Goal: Task Accomplishment & Management: Manage account settings

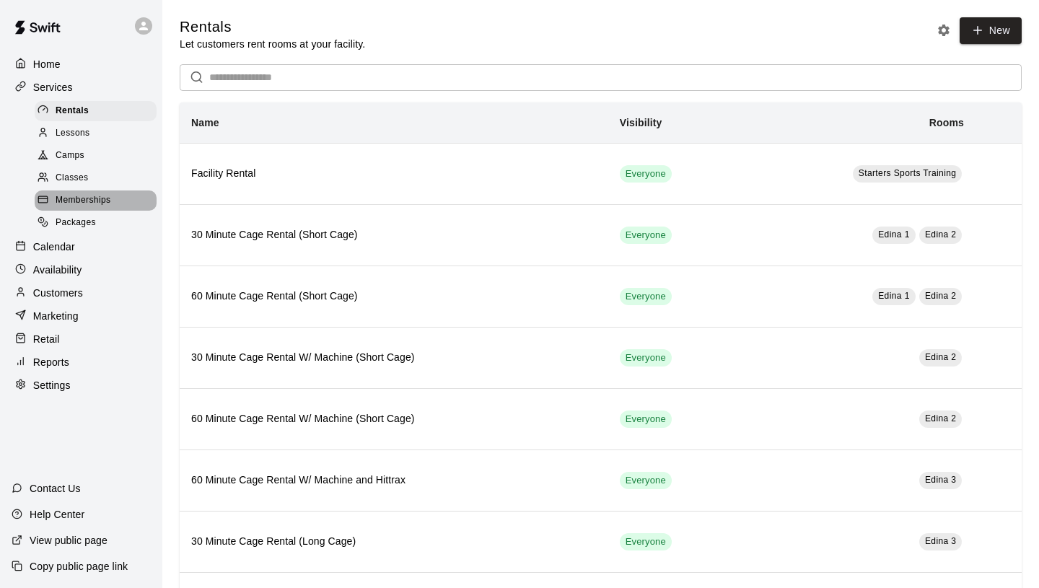
click at [79, 201] on span "Memberships" at bounding box center [83, 200] width 55 height 14
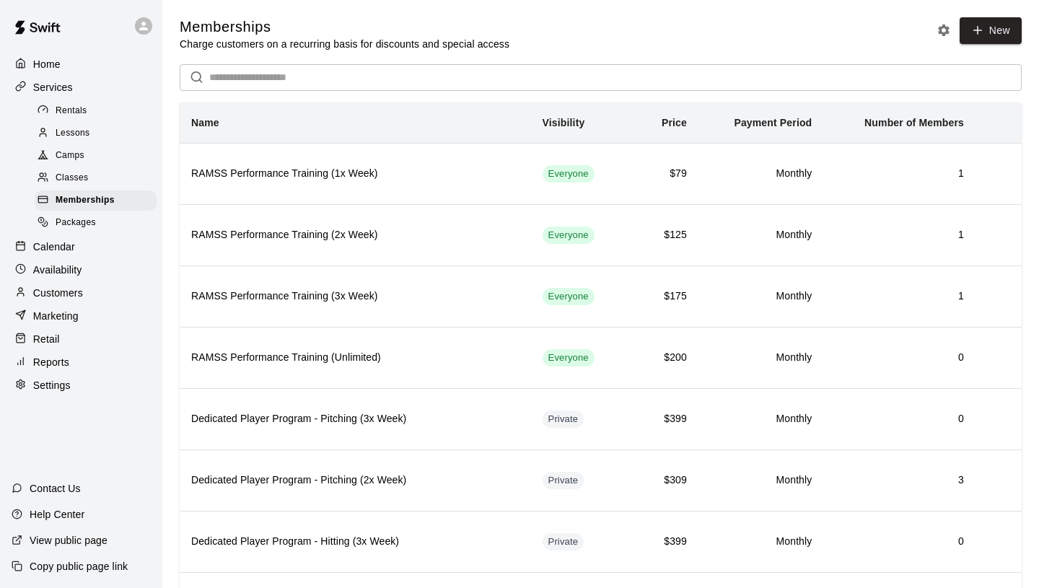
click at [69, 247] on p "Calendar" at bounding box center [54, 246] width 42 height 14
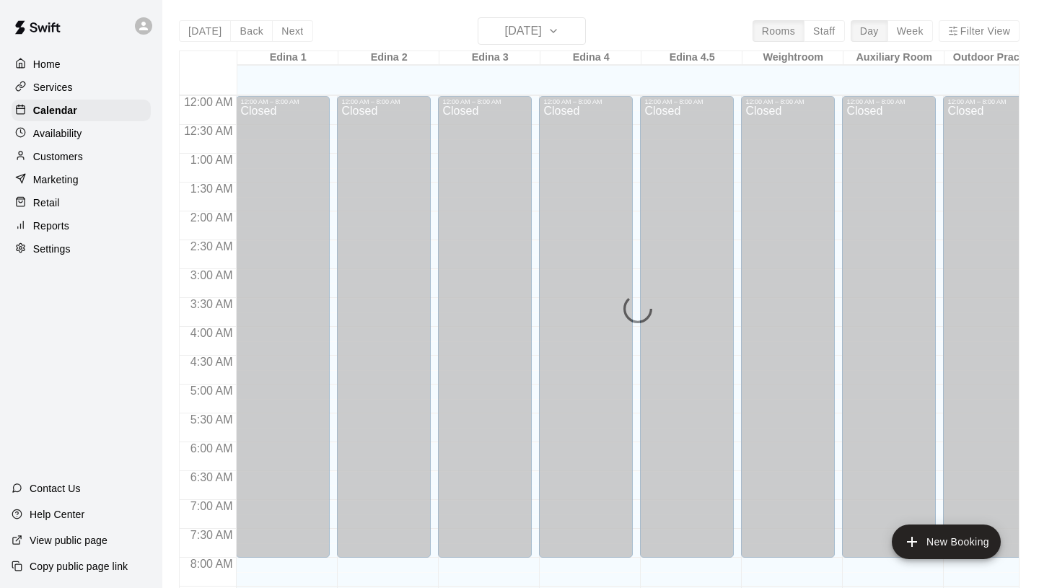
scroll to position [677, 0]
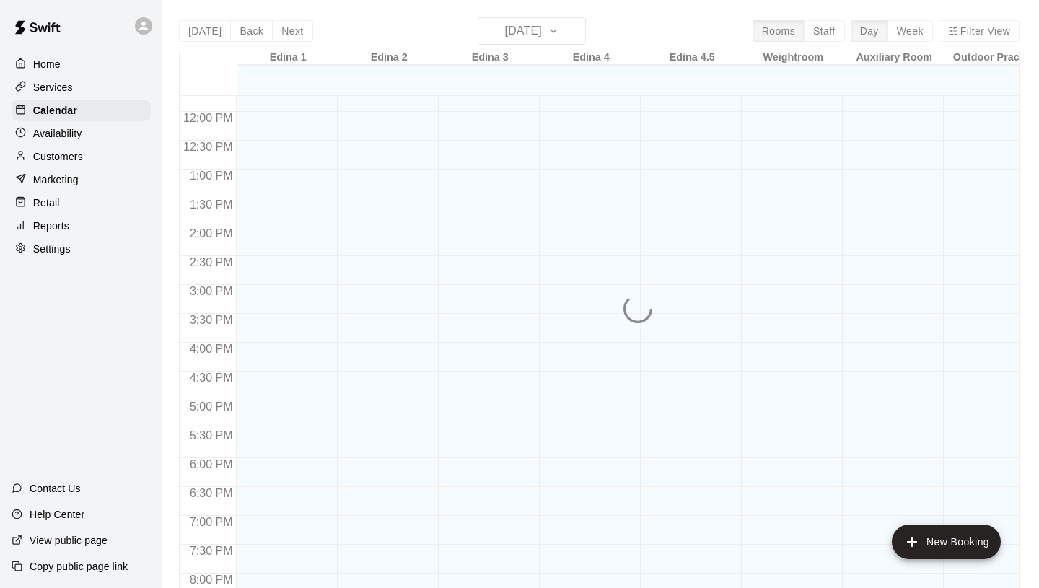
click at [535, 26] on div "[DATE] Back [DATE][DATE] Rooms Staff Day Week Filter View Edina 1 09 Thu Edina …" at bounding box center [599, 311] width 840 height 588
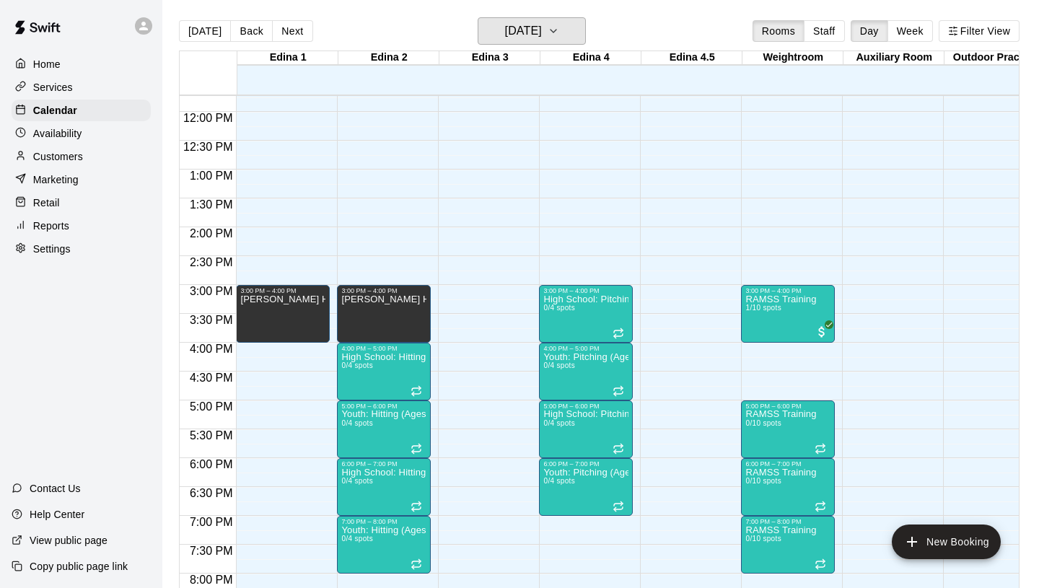
click at [535, 26] on h6 "[DATE]" at bounding box center [523, 31] width 37 height 20
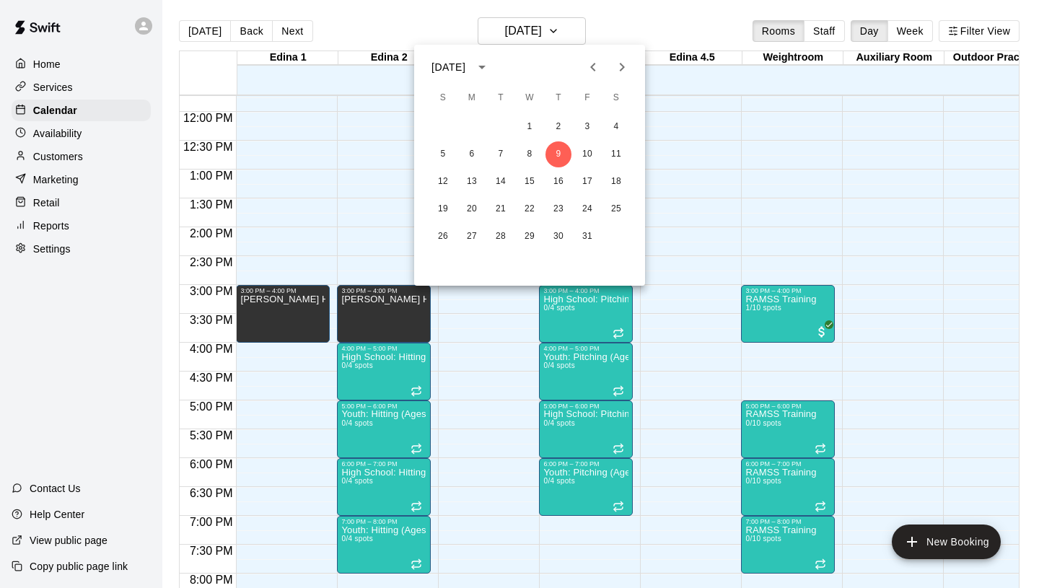
click at [625, 71] on icon "Next month" at bounding box center [621, 66] width 17 height 17
click at [497, 159] on button "4" at bounding box center [501, 154] width 26 height 26
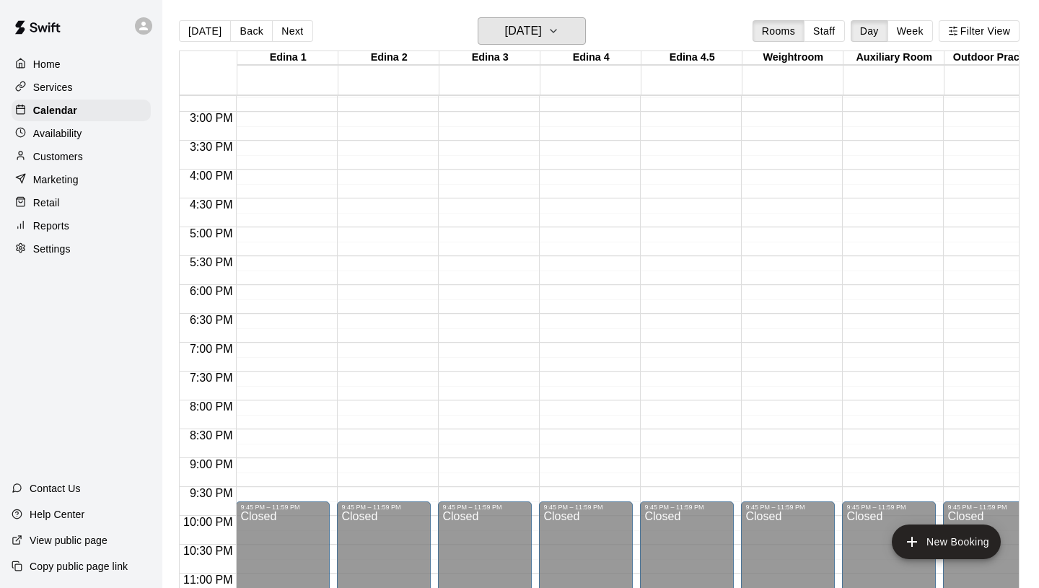
scroll to position [672, 0]
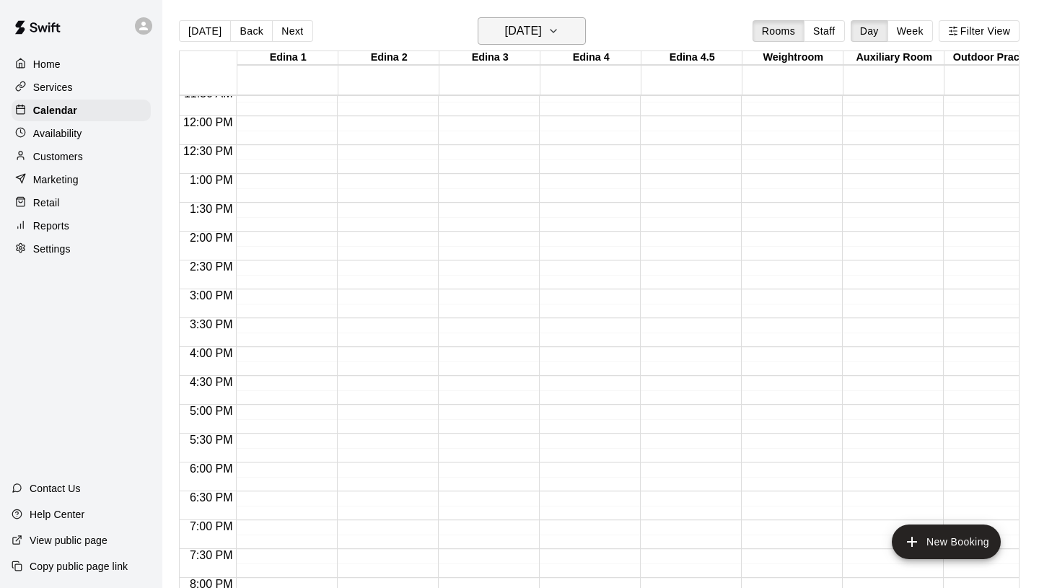
click at [541, 30] on h6 "[DATE]" at bounding box center [523, 31] width 37 height 20
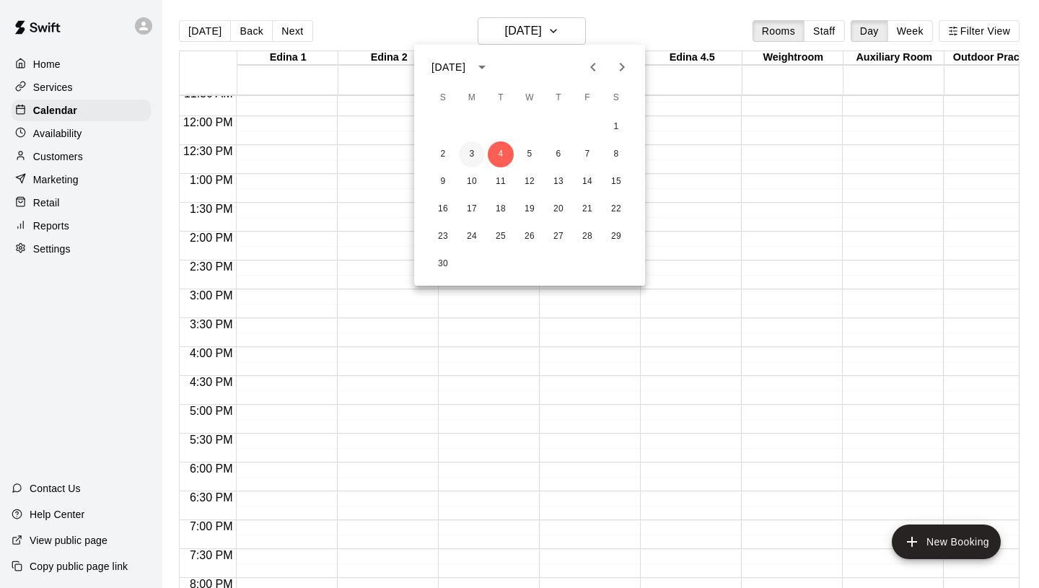
click at [472, 149] on button "3" at bounding box center [472, 154] width 26 height 26
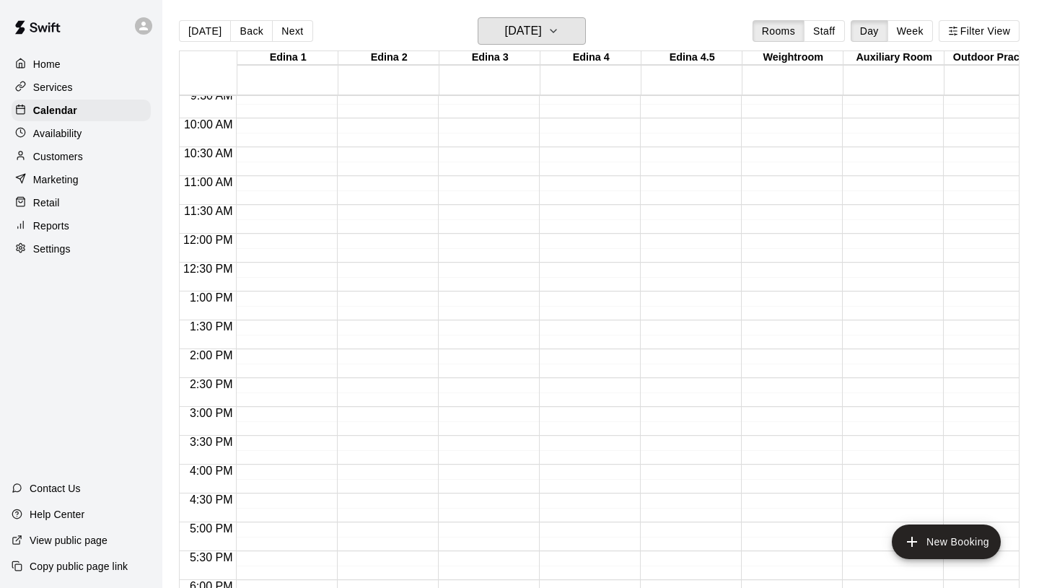
scroll to position [554, 0]
click at [511, 26] on h6 "[DATE]" at bounding box center [523, 31] width 37 height 20
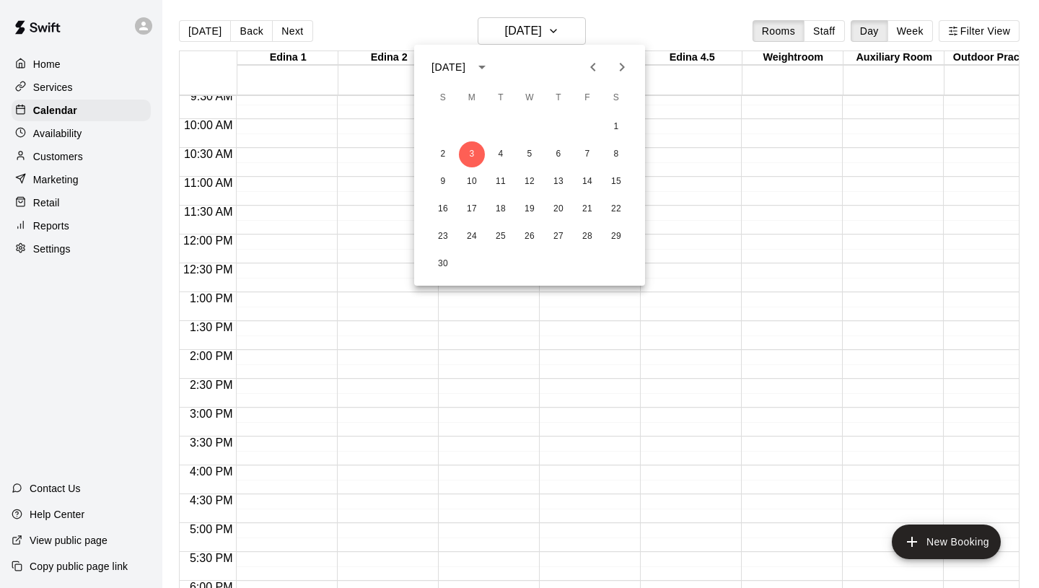
click at [512, 27] on div at bounding box center [519, 294] width 1039 height 588
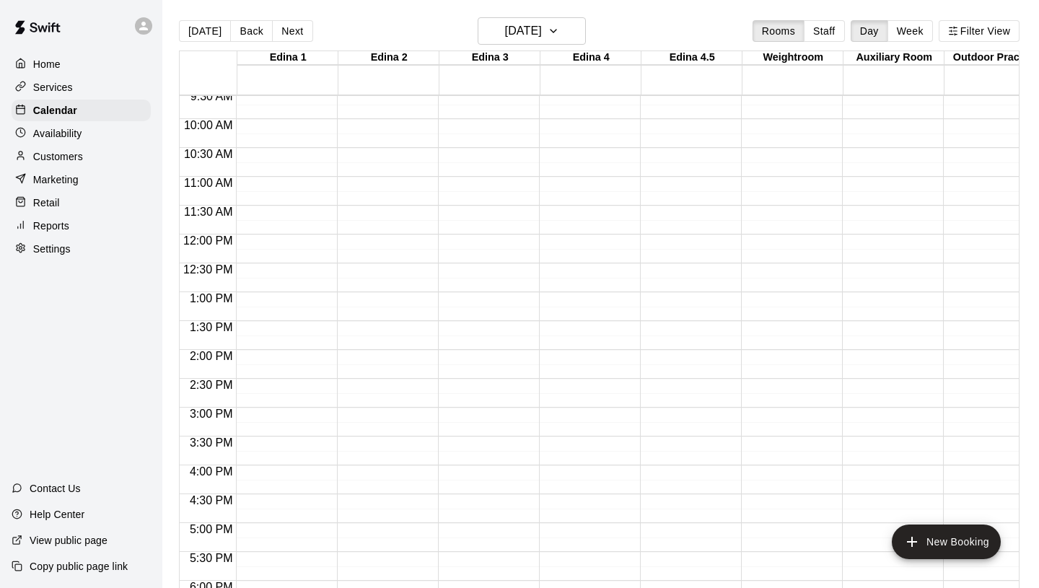
click at [82, 92] on div "Services" at bounding box center [81, 87] width 139 height 22
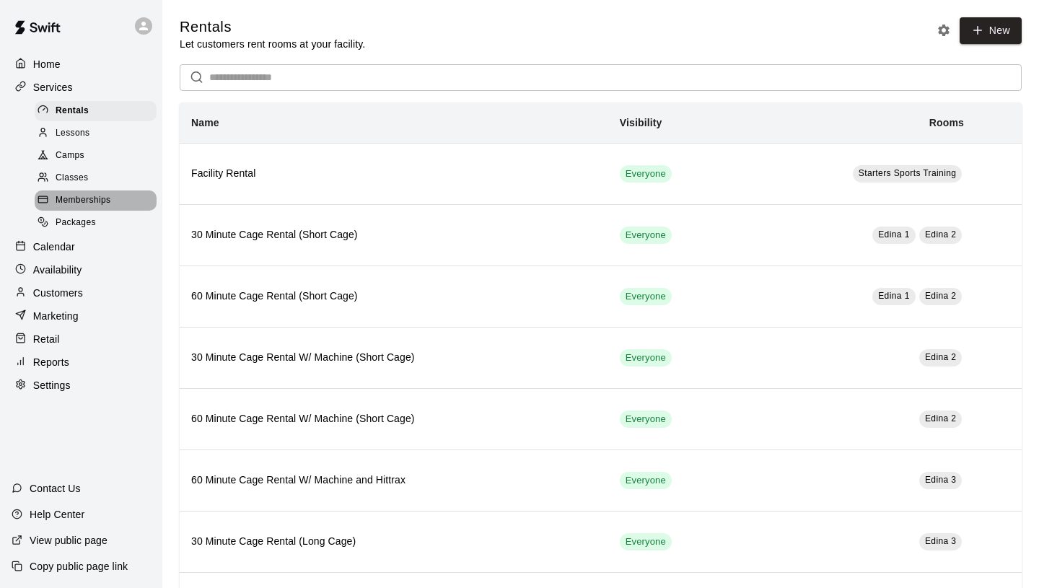
click at [89, 199] on span "Memberships" at bounding box center [83, 200] width 55 height 14
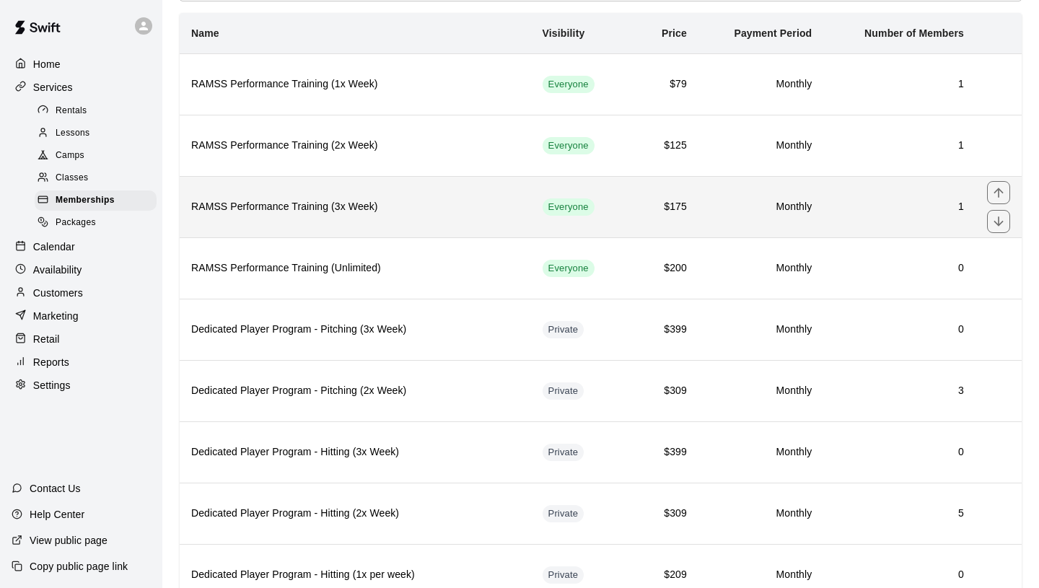
scroll to position [67, 0]
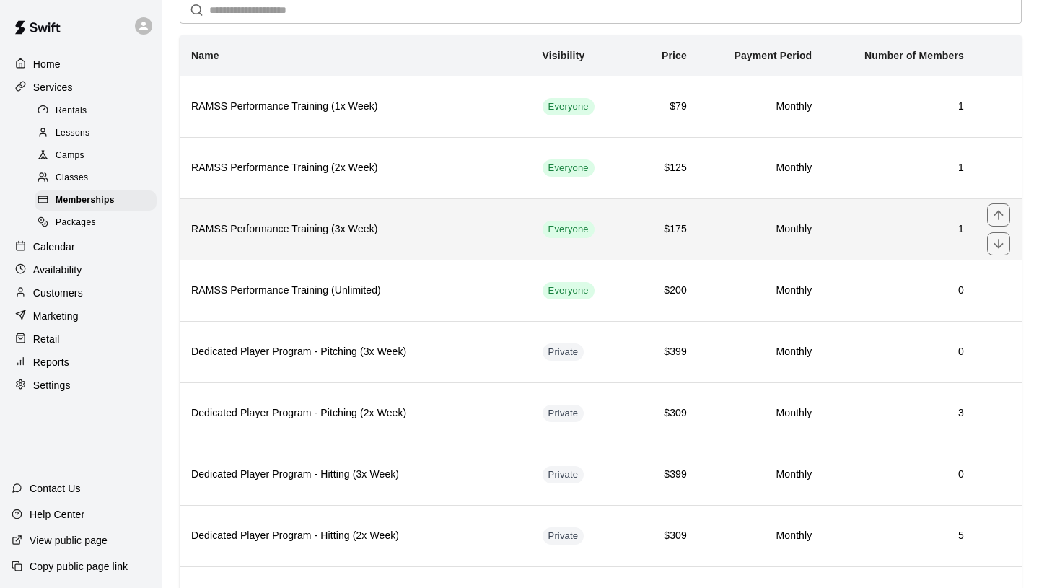
click at [462, 233] on h6 "RAMSS Performance Training (3x Week)" at bounding box center [355, 229] width 328 height 16
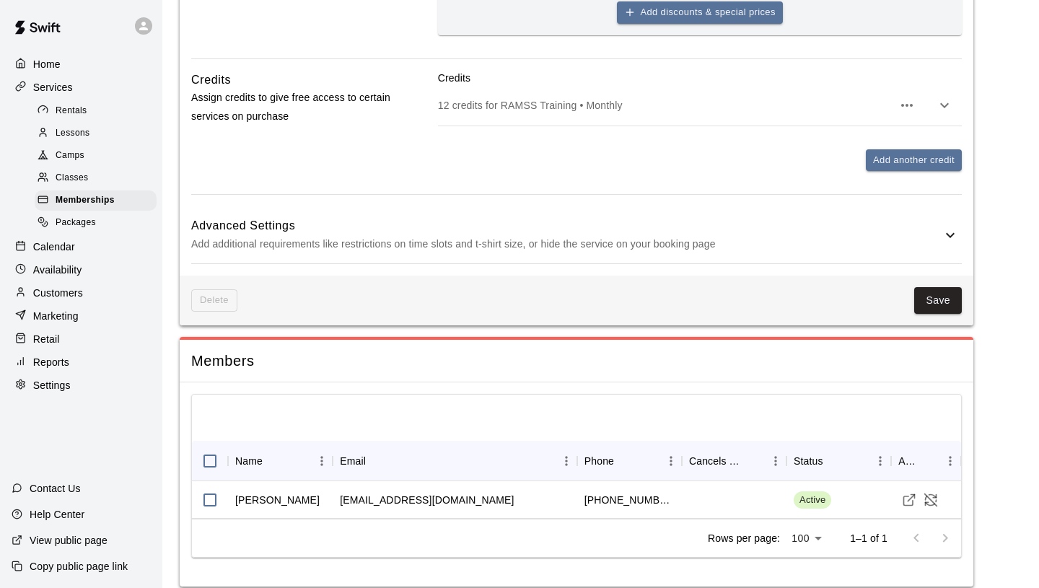
scroll to position [862, 0]
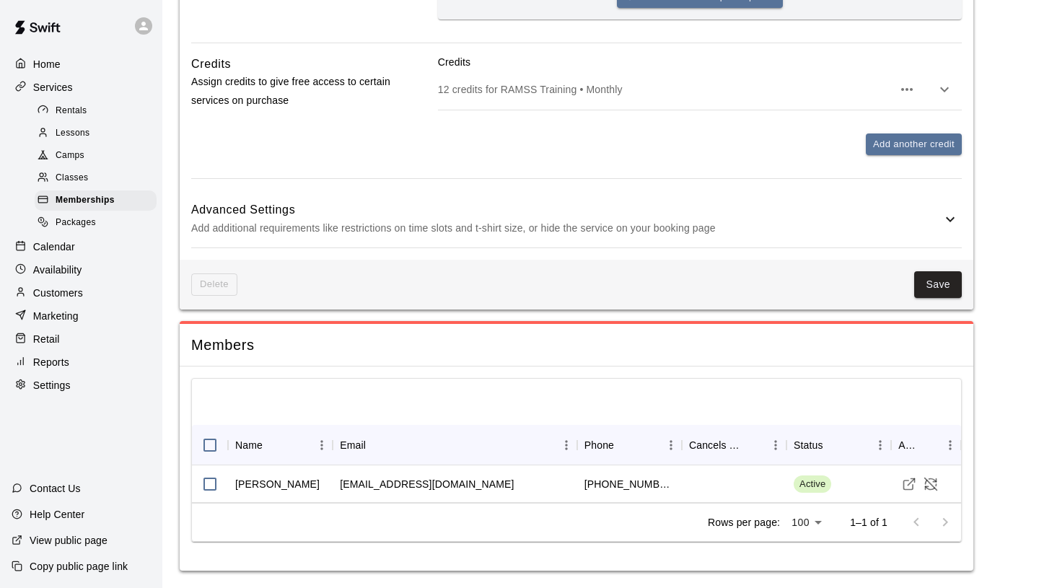
click at [105, 299] on div "Customers" at bounding box center [81, 293] width 139 height 22
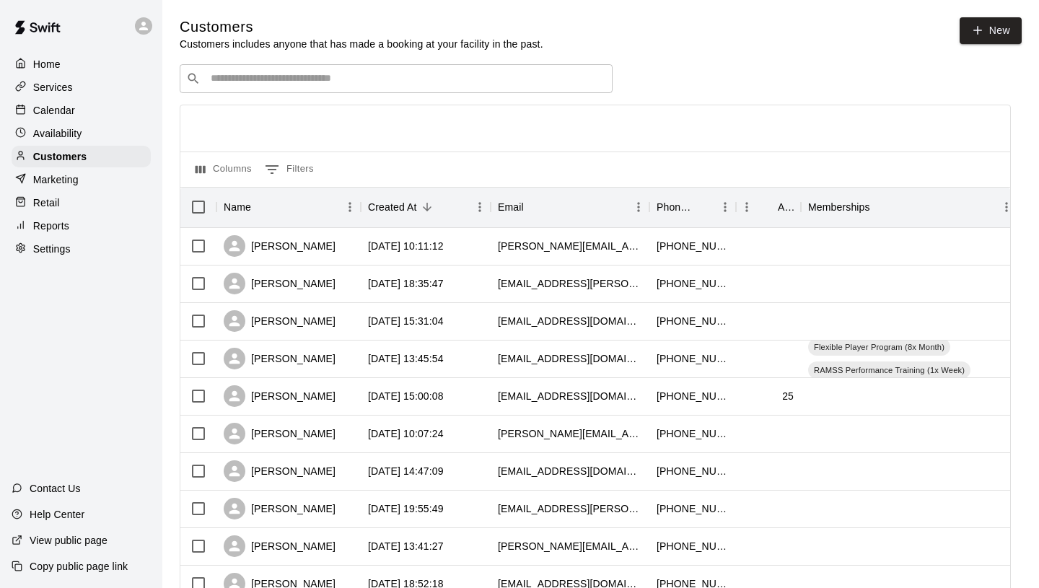
click at [314, 69] on div "​ ​" at bounding box center [396, 78] width 433 height 29
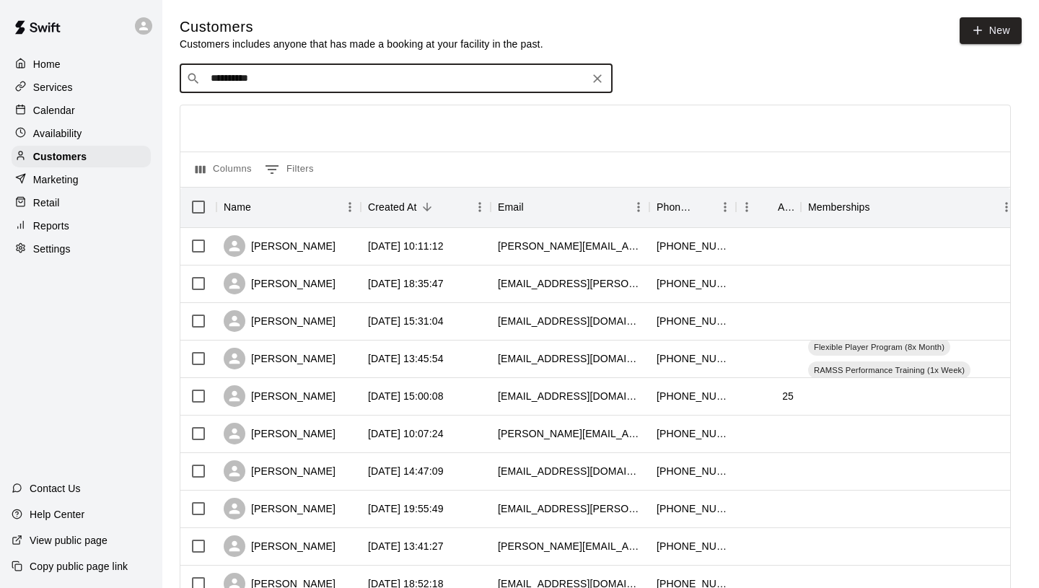
type input "**********"
click at [285, 120] on span "[EMAIL_ADDRESS][DOMAIN_NAME]" at bounding box center [297, 124] width 155 height 10
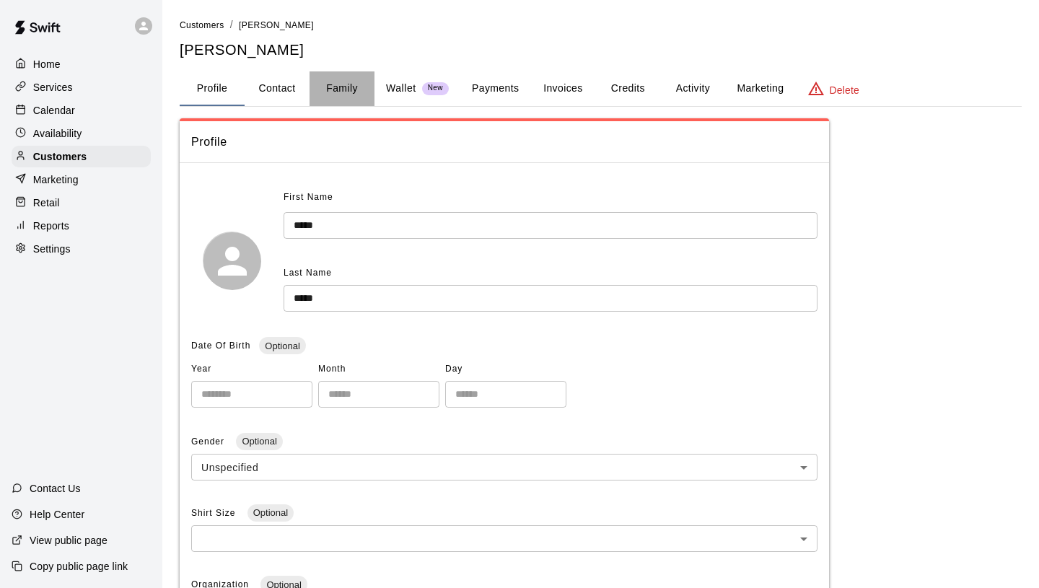
click at [329, 94] on button "Family" at bounding box center [341, 88] width 65 height 35
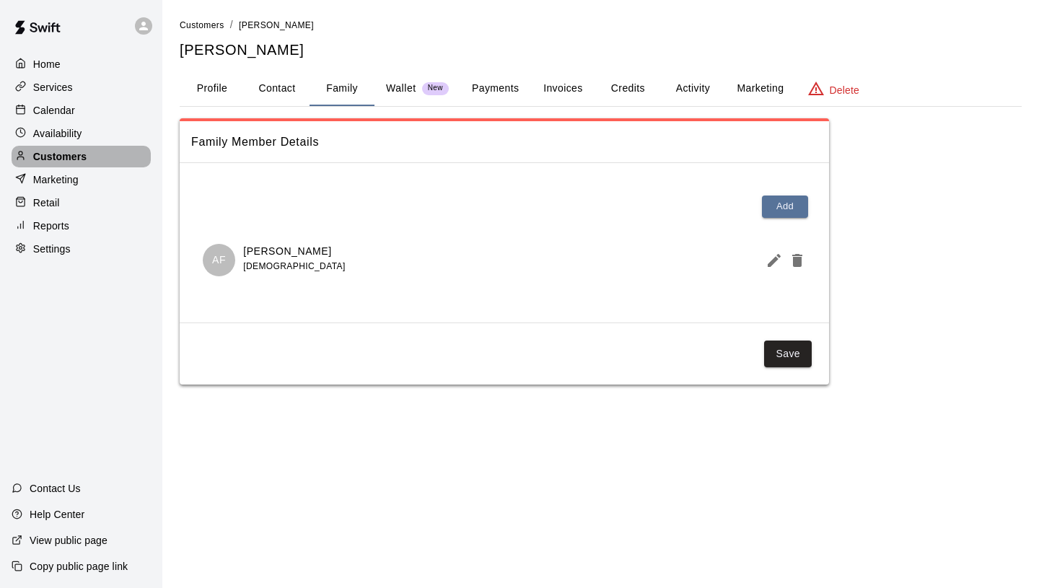
click at [68, 155] on p "Customers" at bounding box center [59, 156] width 53 height 14
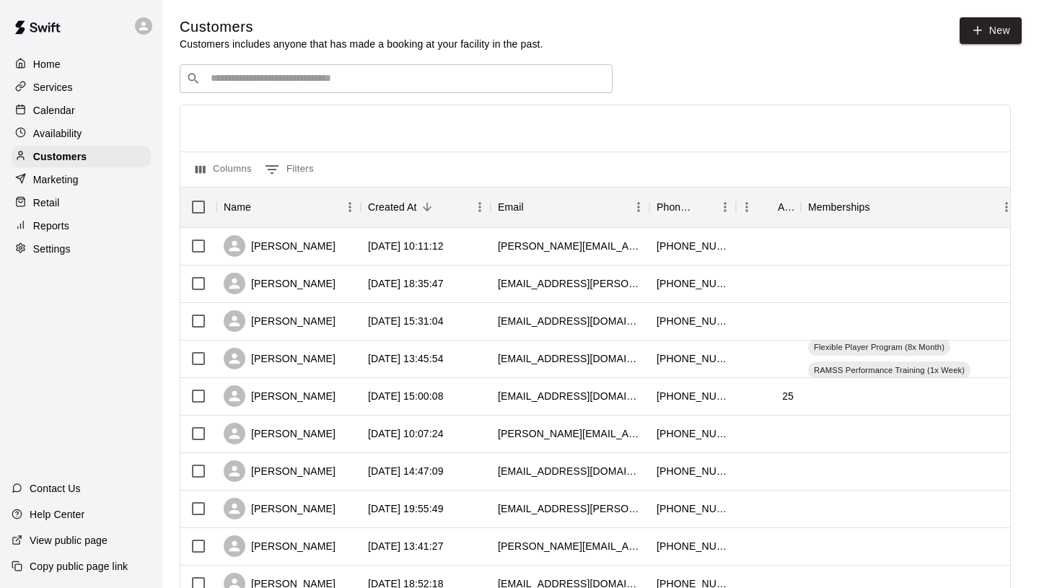
click at [75, 113] on div "Calendar" at bounding box center [81, 111] width 139 height 22
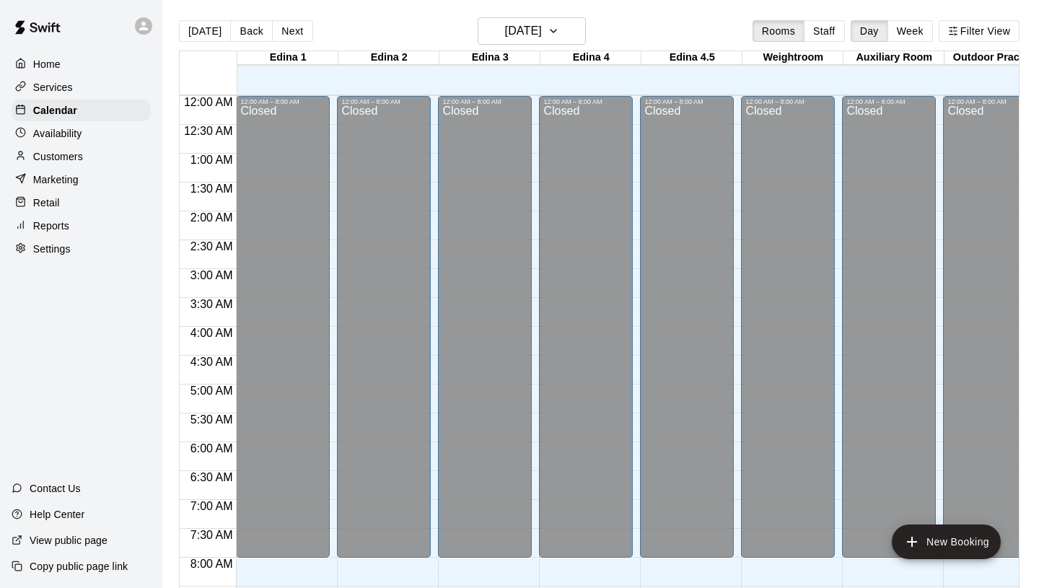
scroll to position [678, 0]
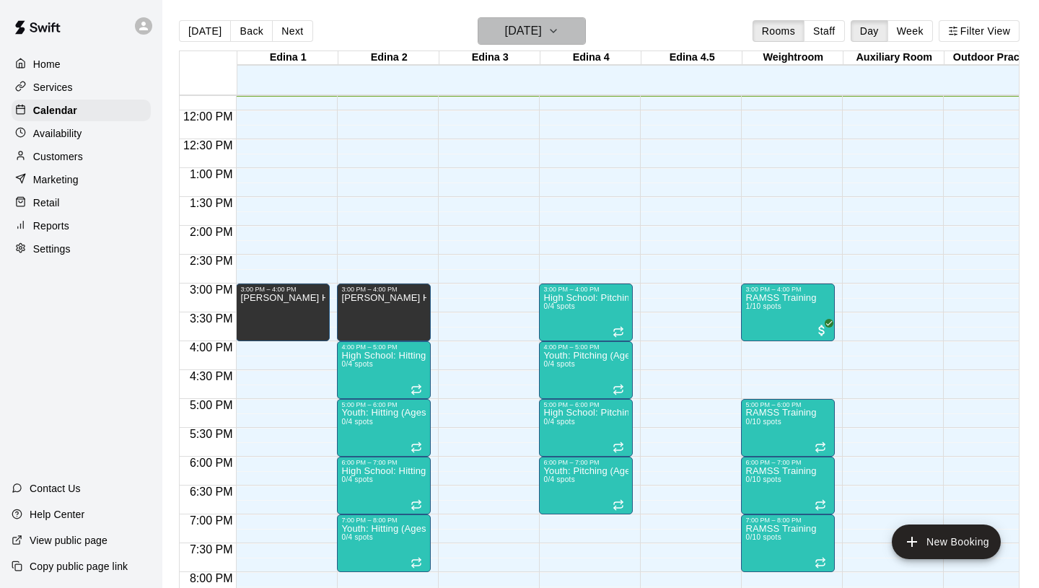
click at [531, 30] on h6 "[DATE]" at bounding box center [523, 31] width 37 height 20
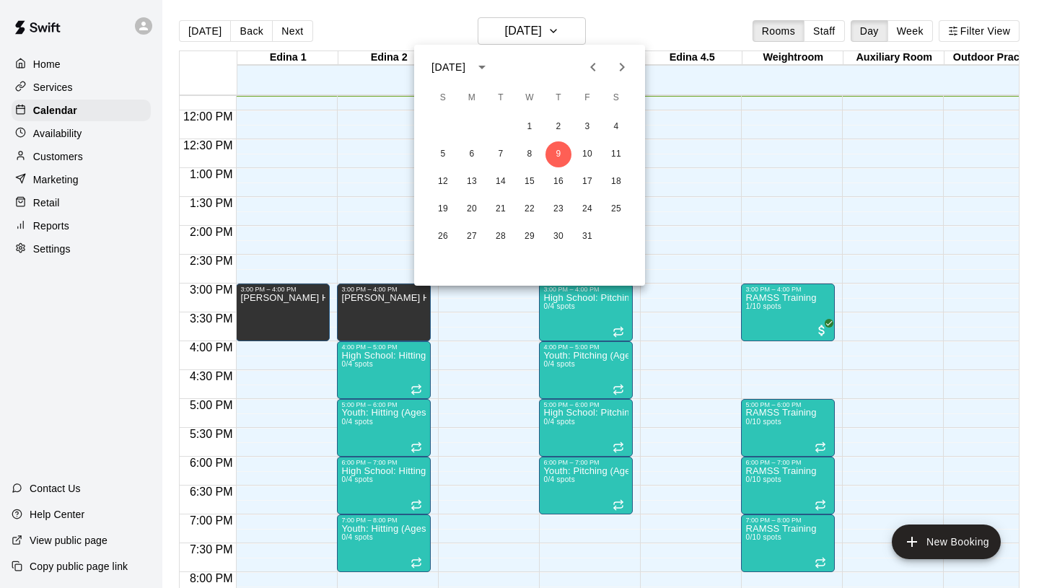
click at [624, 58] on icon "Next month" at bounding box center [621, 66] width 17 height 17
click at [479, 153] on button "3" at bounding box center [472, 154] width 26 height 26
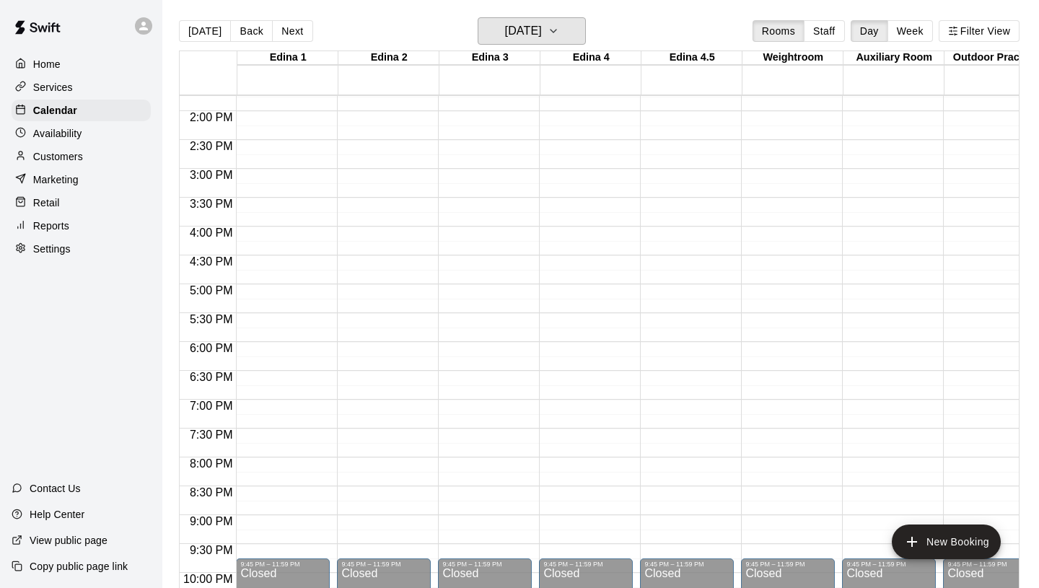
scroll to position [791, 0]
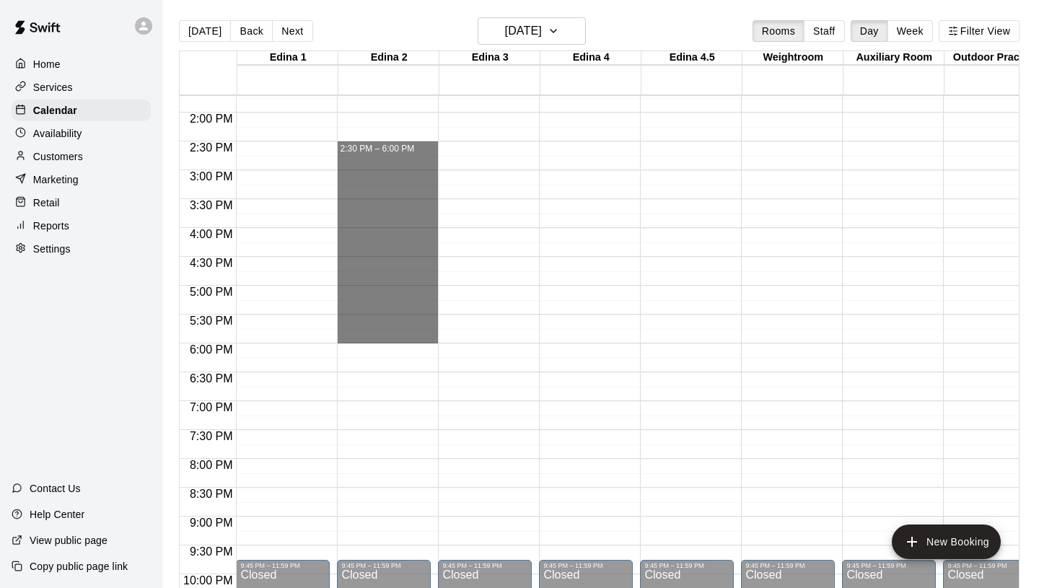
drag, startPoint x: 397, startPoint y: 146, endPoint x: 418, endPoint y: 338, distance: 192.9
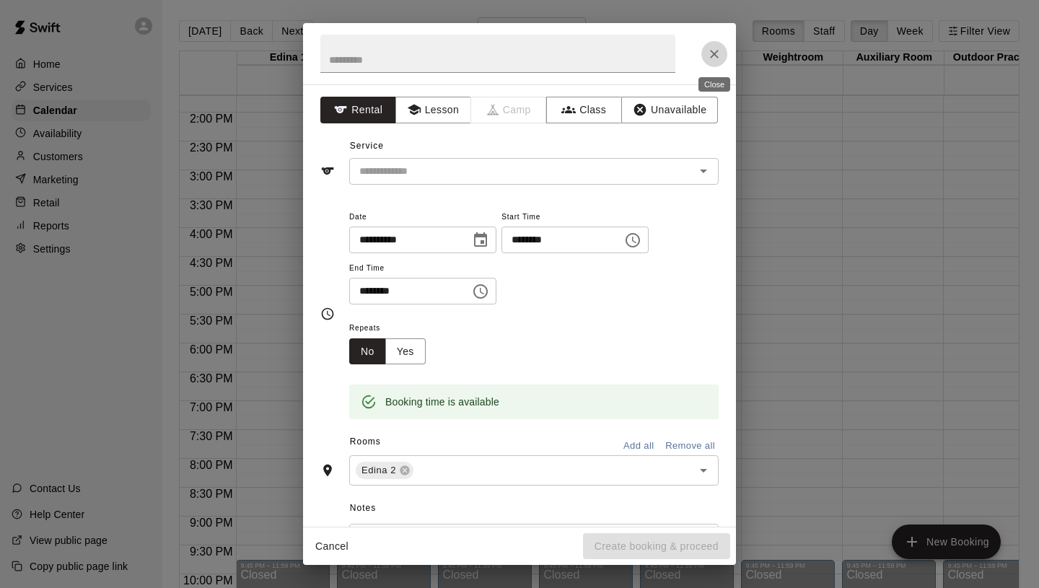
click at [718, 50] on icon "Close" at bounding box center [714, 54] width 14 height 14
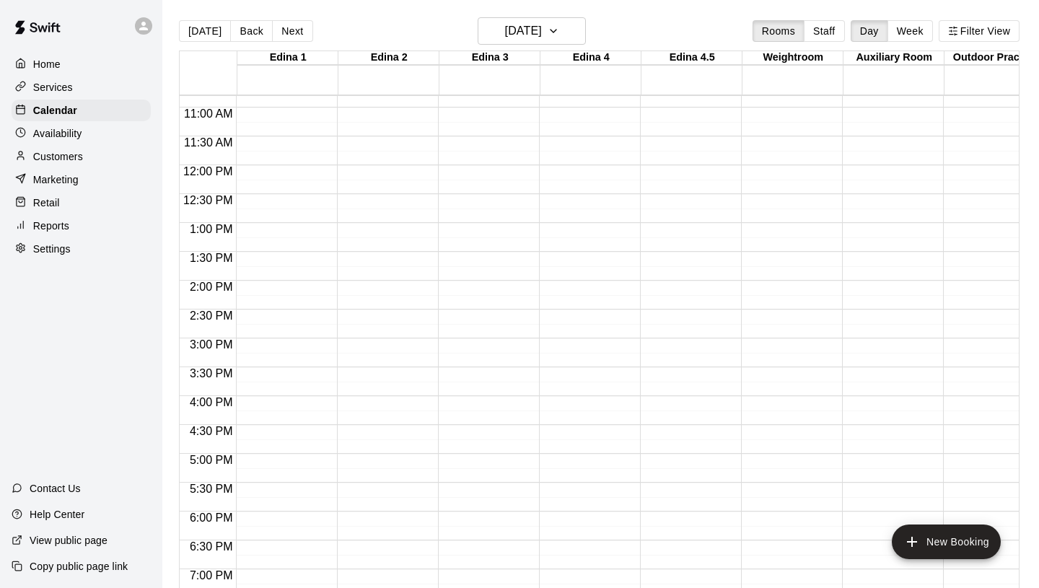
scroll to position [663, 0]
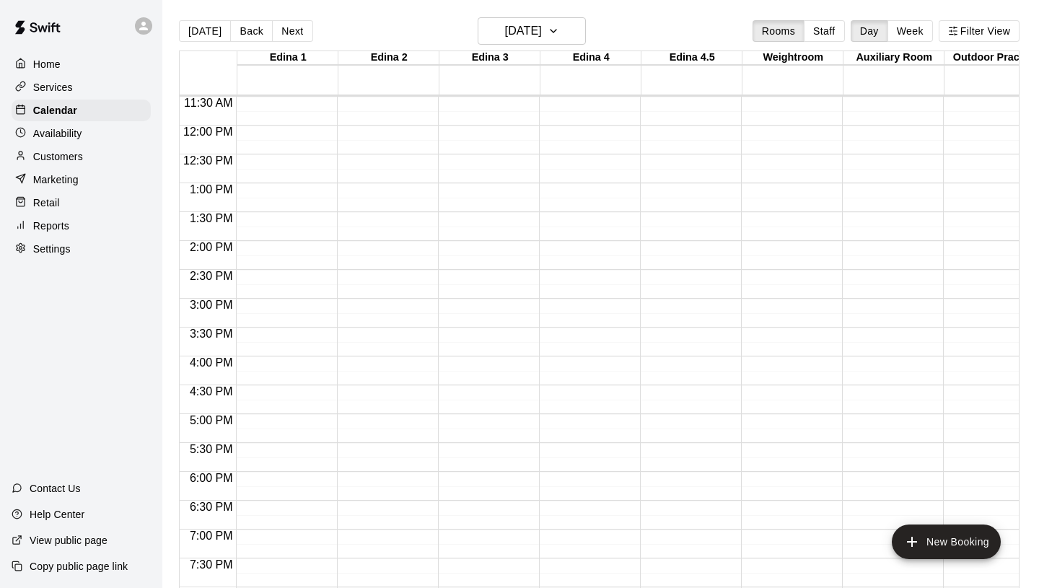
click at [628, 34] on div "[DATE] Back [DATE][DATE] Rooms Staff Day Week Filter View" at bounding box center [599, 33] width 840 height 33
click at [87, 541] on p "View public page" at bounding box center [69, 540] width 78 height 14
drag, startPoint x: 283, startPoint y: 242, endPoint x: 292, endPoint y: 294, distance: 52.8
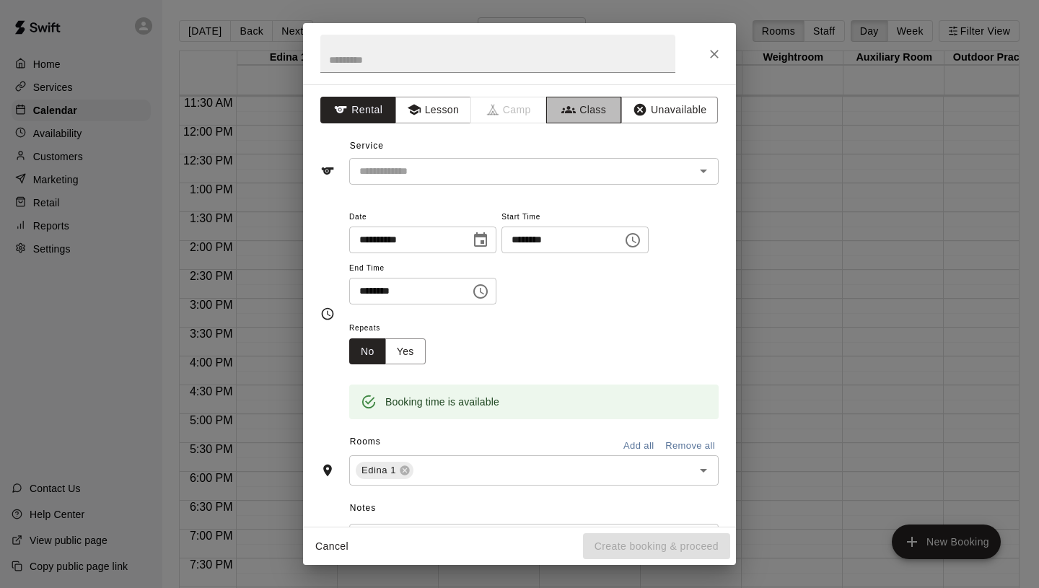
click at [586, 110] on button "Class" at bounding box center [584, 110] width 76 height 27
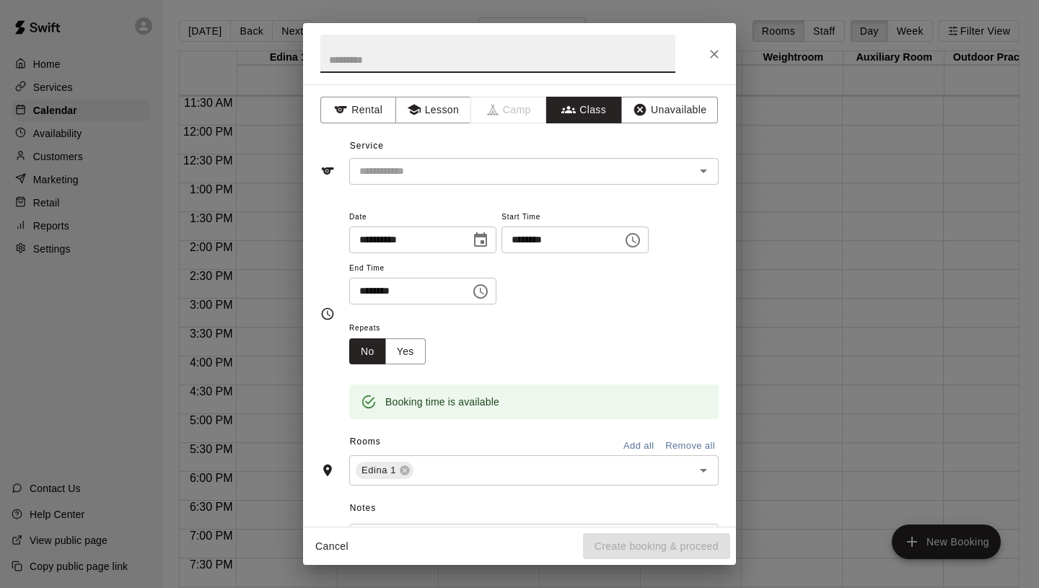
click at [397, 63] on input "text" at bounding box center [497, 54] width 355 height 38
type input "**********"
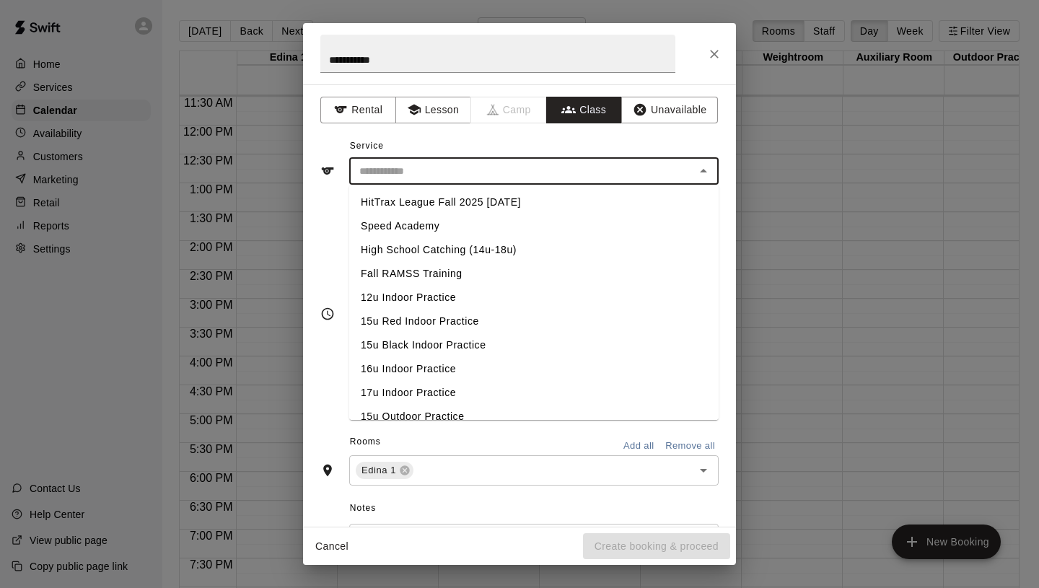
click at [436, 171] on input "text" at bounding box center [521, 171] width 337 height 18
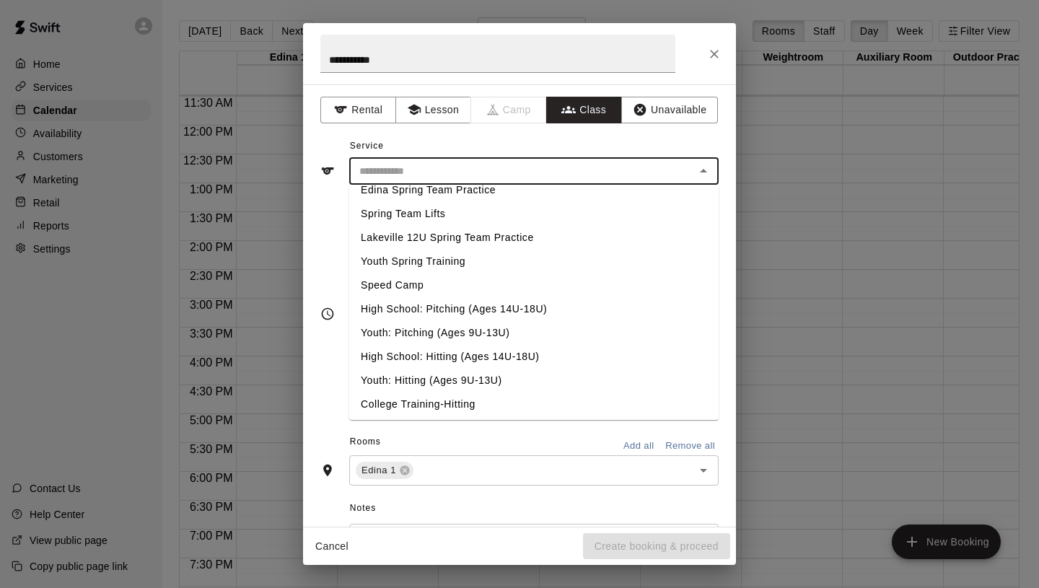
scroll to position [610, 0]
click at [439, 354] on li "High School: Hitting (Ages 14U-18U)" at bounding box center [533, 355] width 369 height 24
type input "**********"
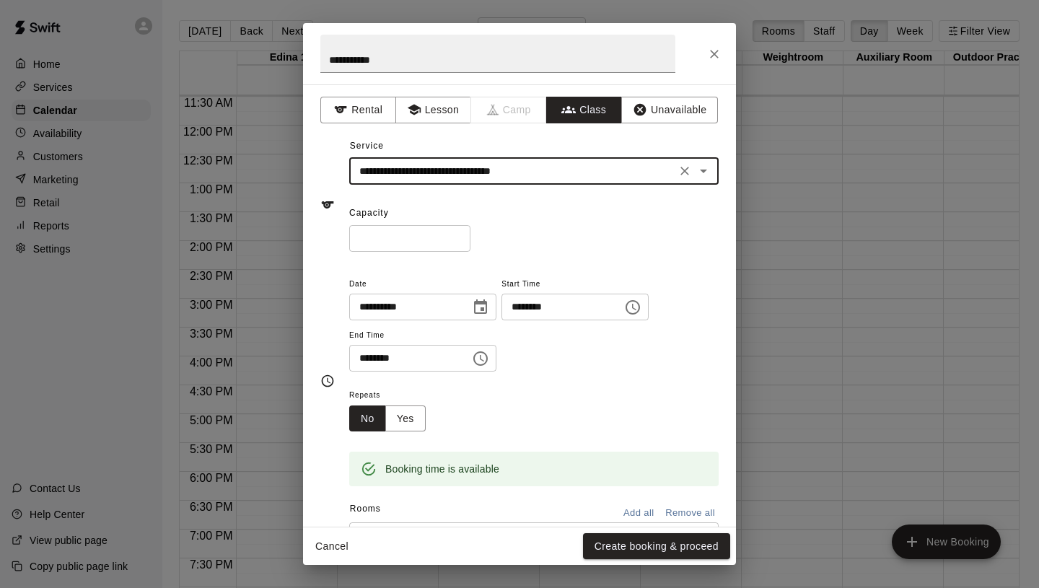
click at [459, 234] on input "*" at bounding box center [409, 238] width 121 height 27
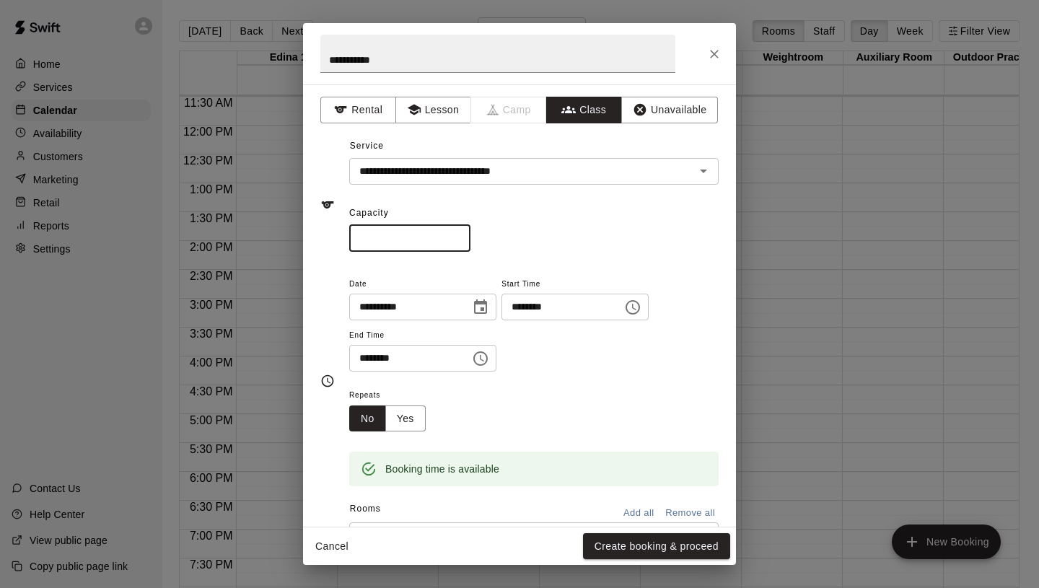
click at [459, 234] on input "*" at bounding box center [409, 238] width 121 height 27
type input "*"
click at [459, 234] on input "*" at bounding box center [409, 238] width 121 height 27
click at [407, 414] on button "Yes" at bounding box center [405, 418] width 40 height 27
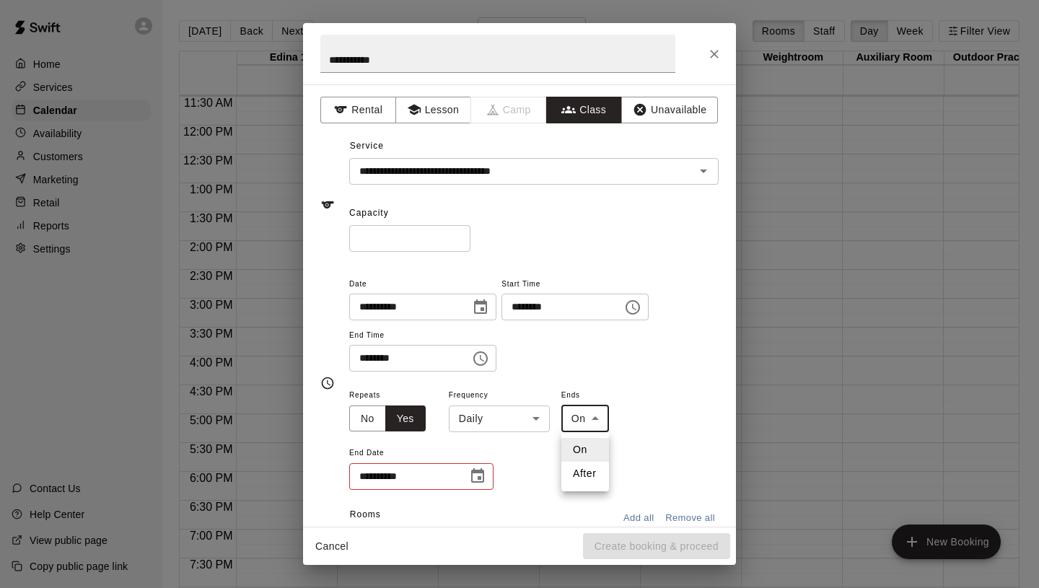
click at [594, 415] on body "Home Services Calendar Availability Customers Marketing Retail Reports Settings…" at bounding box center [519, 305] width 1039 height 611
click at [591, 452] on li "On" at bounding box center [585, 450] width 48 height 24
click at [473, 475] on icon "Choose date" at bounding box center [477, 475] width 17 height 17
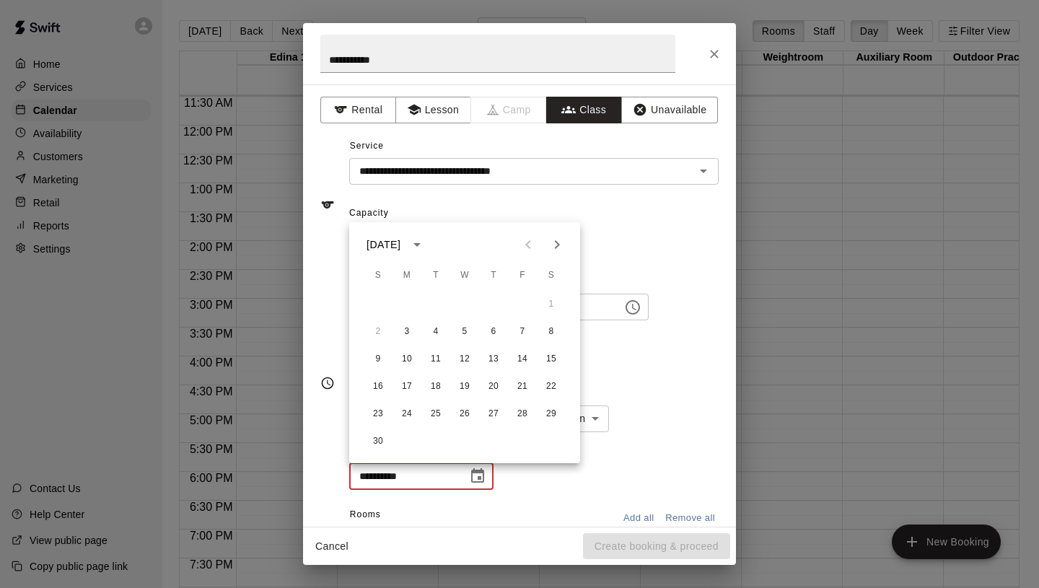
click at [578, 214] on div "Capacity * ​" at bounding box center [533, 227] width 369 height 50
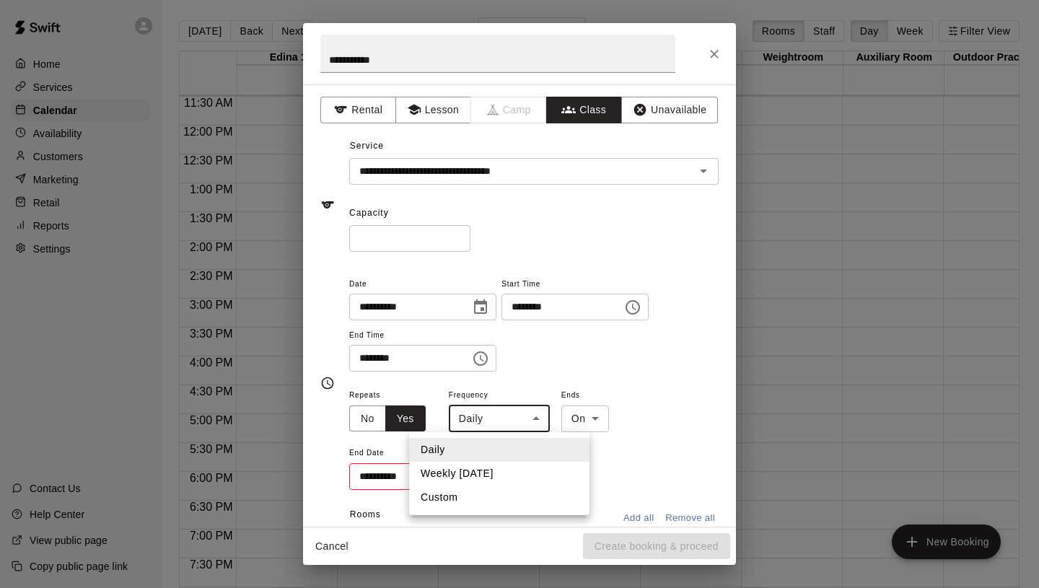
click at [496, 415] on body "Home Services Calendar Availability Customers Marketing Retail Reports Settings…" at bounding box center [519, 305] width 1039 height 611
click at [452, 503] on li "Custom" at bounding box center [499, 497] width 180 height 24
type input "******"
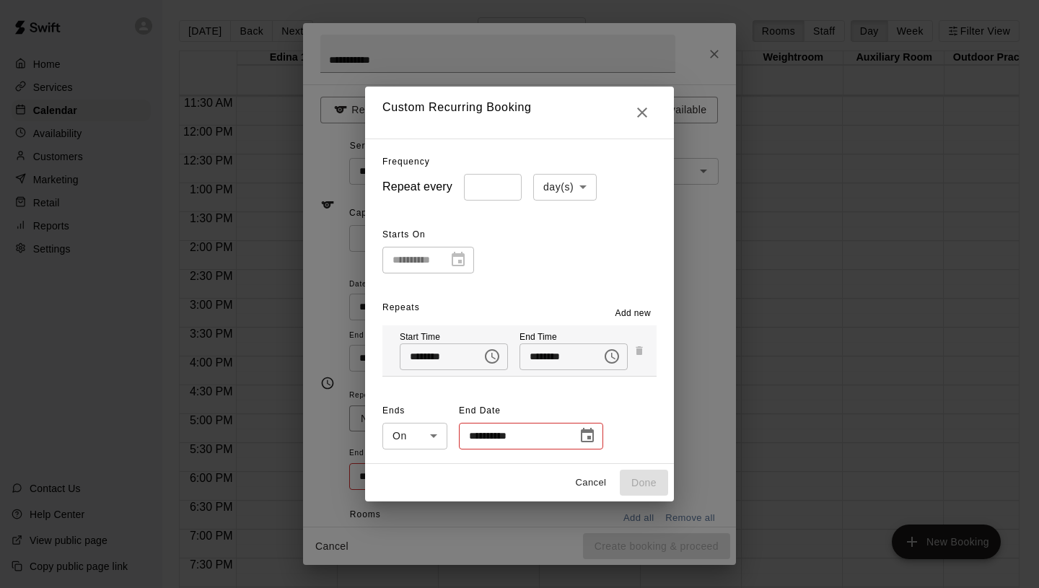
click at [506, 182] on input "*" at bounding box center [493, 187] width 58 height 27
click at [506, 183] on input "*" at bounding box center [493, 187] width 58 height 27
click at [506, 193] on input "*" at bounding box center [493, 187] width 58 height 27
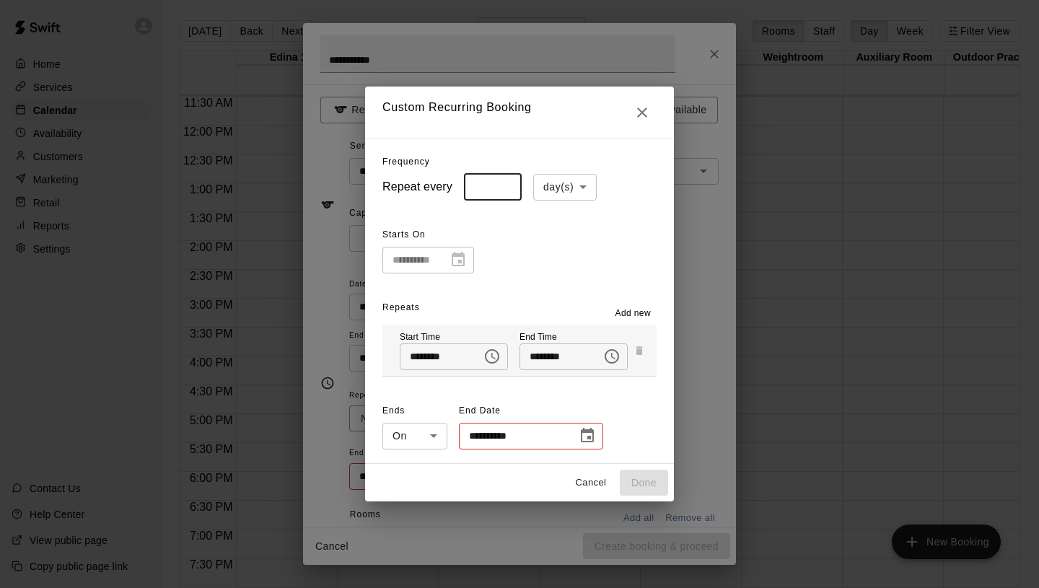
click at [506, 188] on input "*" at bounding box center [493, 187] width 58 height 27
type input "*"
click at [506, 188] on input "*" at bounding box center [493, 187] width 58 height 27
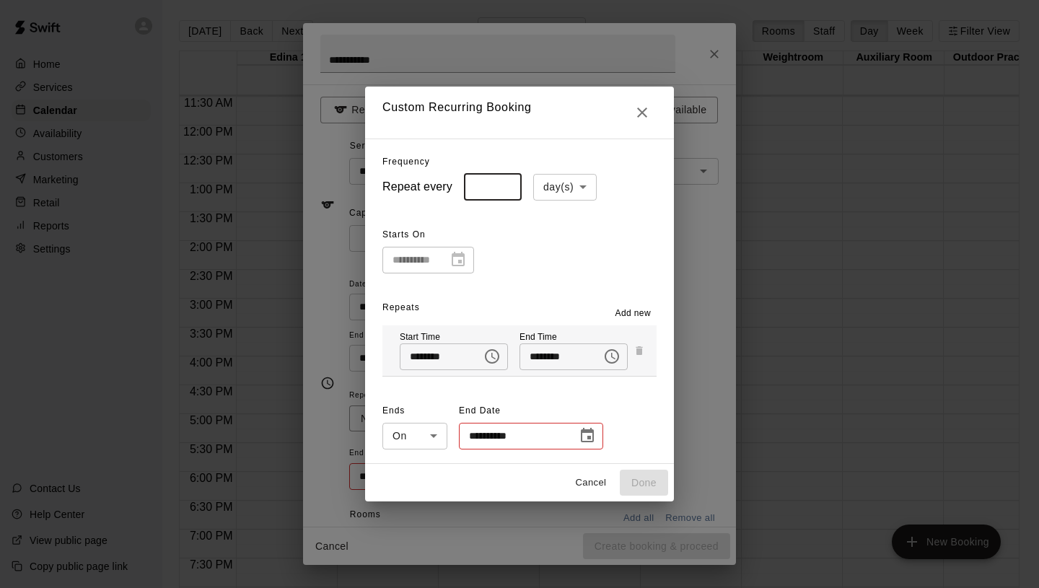
click at [550, 184] on body "Home Services Calendar Availability Customers Marketing Retail Reports Settings…" at bounding box center [519, 305] width 1039 height 611
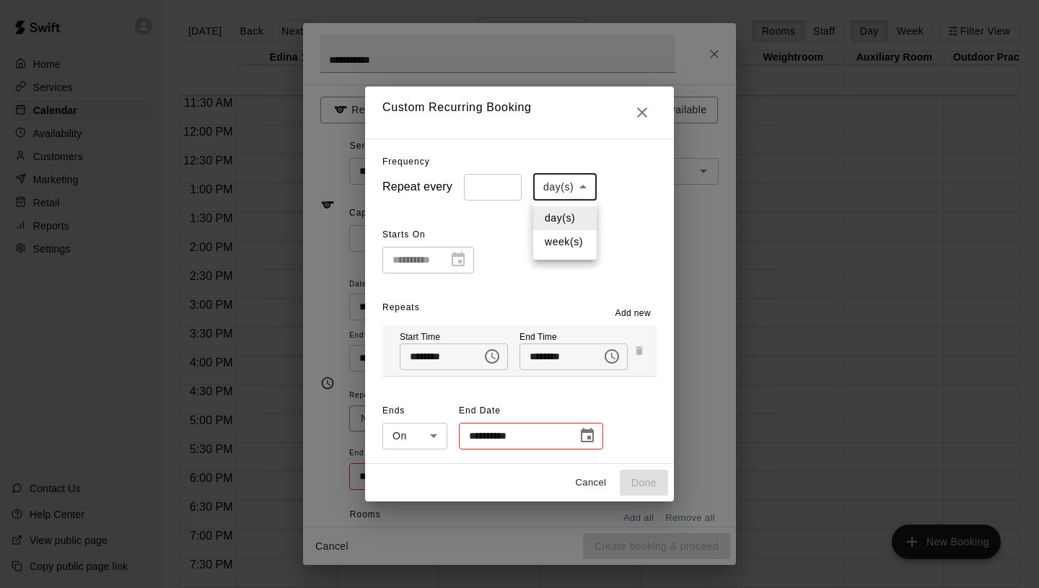
click at [610, 208] on div at bounding box center [519, 294] width 1039 height 588
click at [462, 258] on div "**********" at bounding box center [428, 260] width 92 height 27
click at [580, 478] on button "Cancel" at bounding box center [591, 483] width 46 height 22
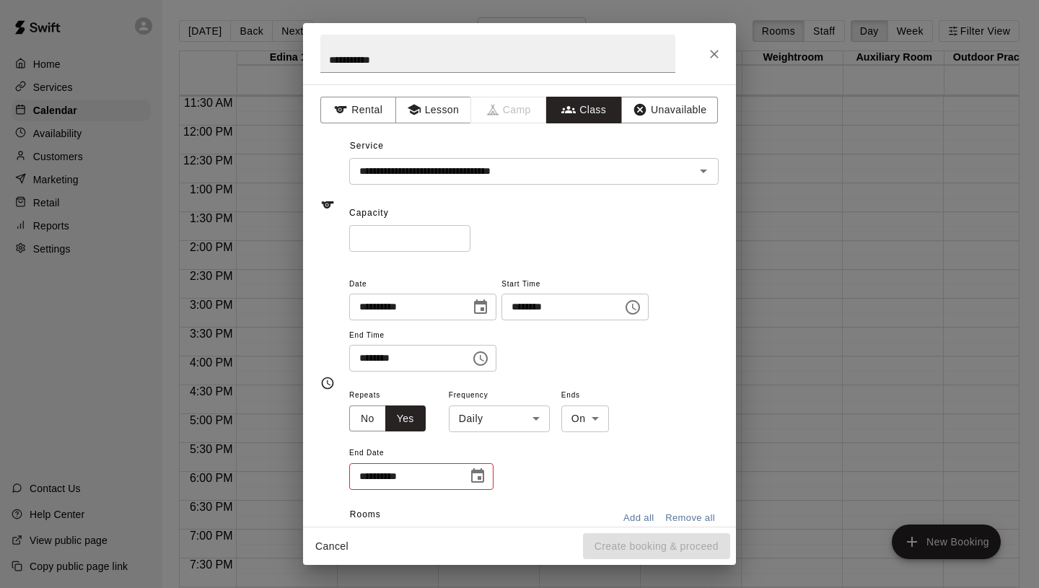
click at [555, 378] on div "**********" at bounding box center [533, 331] width 369 height 112
click at [504, 423] on body "Home Services Calendar Availability Customers Marketing Retail Reports Settings…" at bounding box center [519, 305] width 1039 height 611
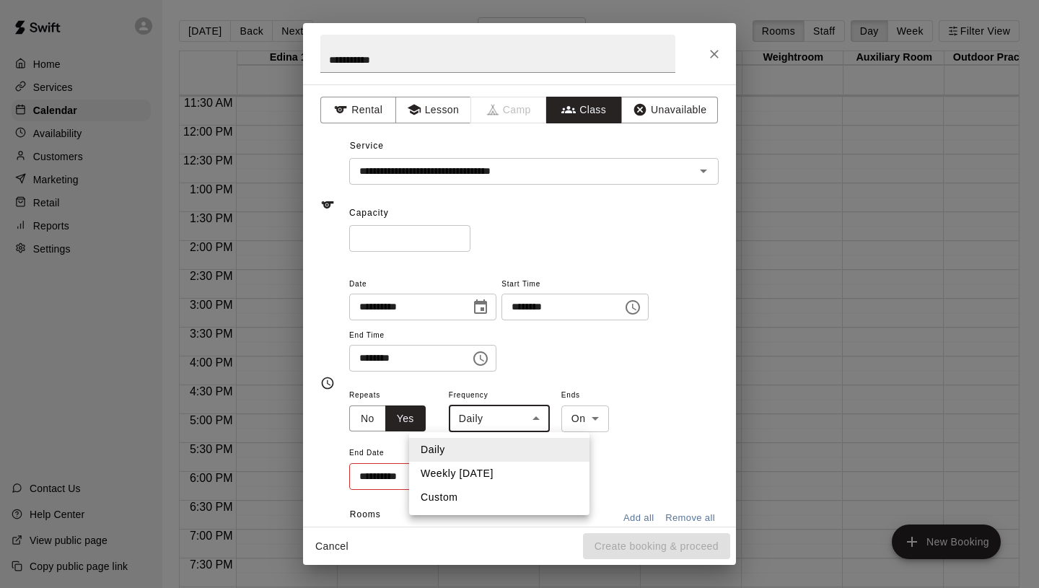
click at [468, 478] on li "Weekly [DATE]" at bounding box center [499, 474] width 180 height 24
type input "******"
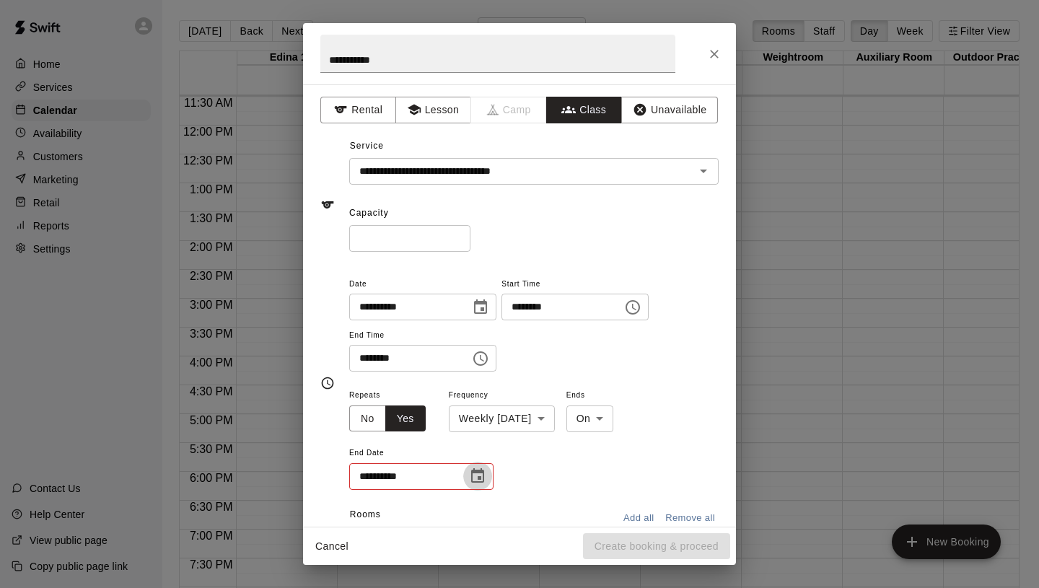
click at [483, 475] on icon "Choose date" at bounding box center [477, 475] width 13 height 14
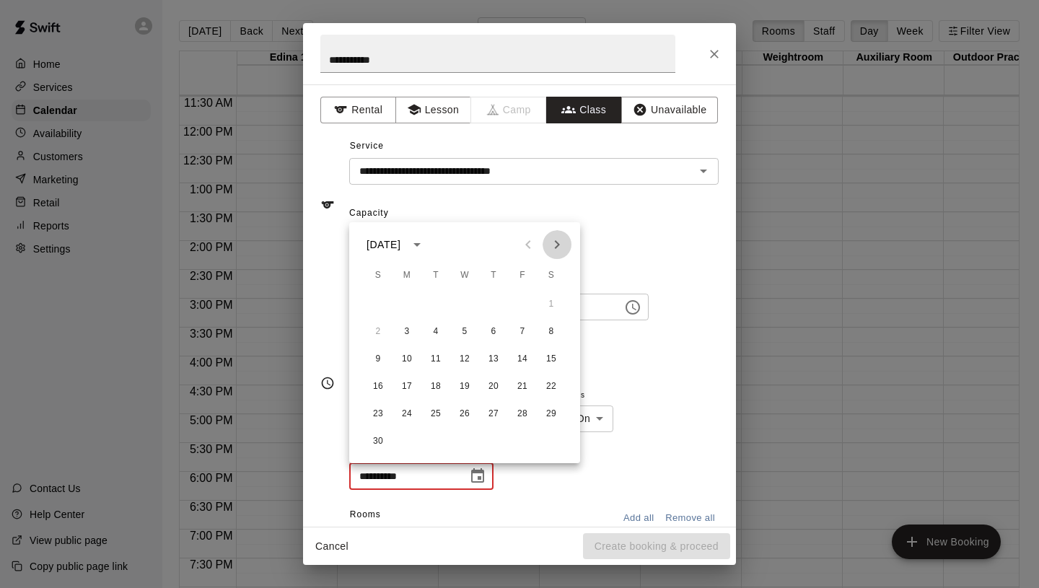
click at [558, 239] on icon "Next month" at bounding box center [556, 244] width 17 height 17
click at [558, 241] on icon "Next month" at bounding box center [556, 244] width 17 height 17
click at [415, 333] on button "9" at bounding box center [407, 332] width 26 height 26
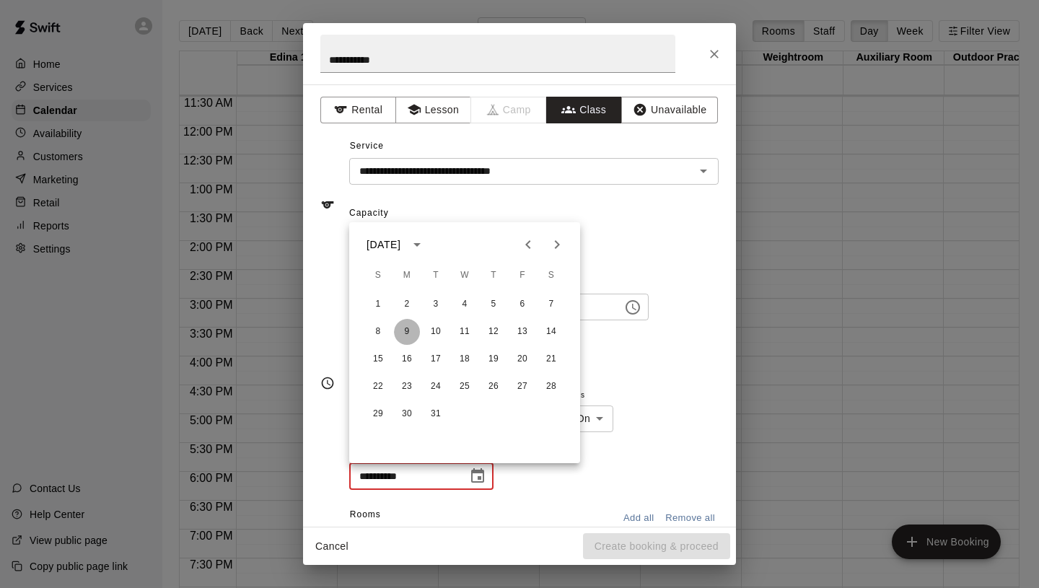
type input "**********"
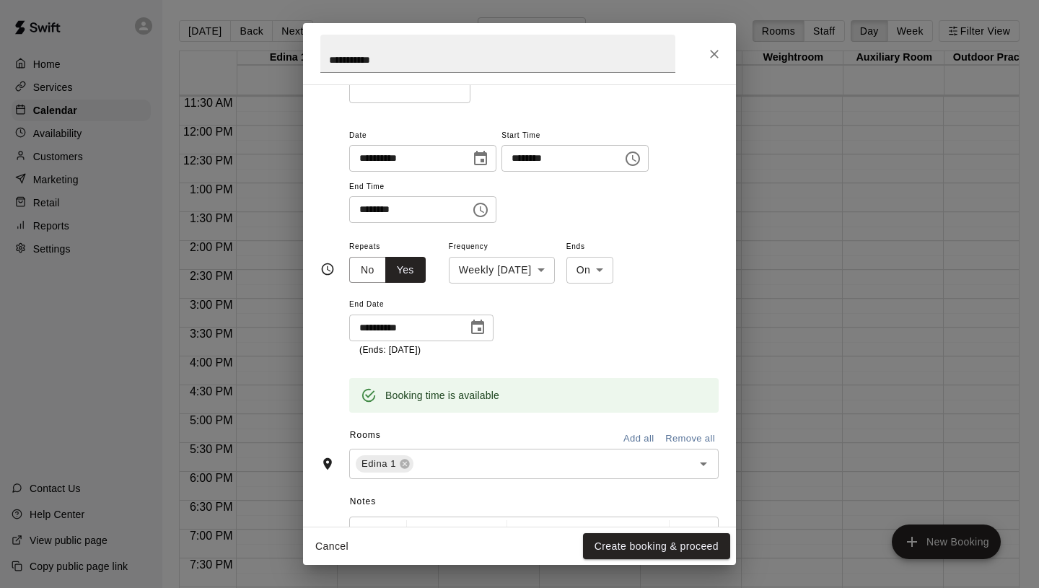
scroll to position [333, 0]
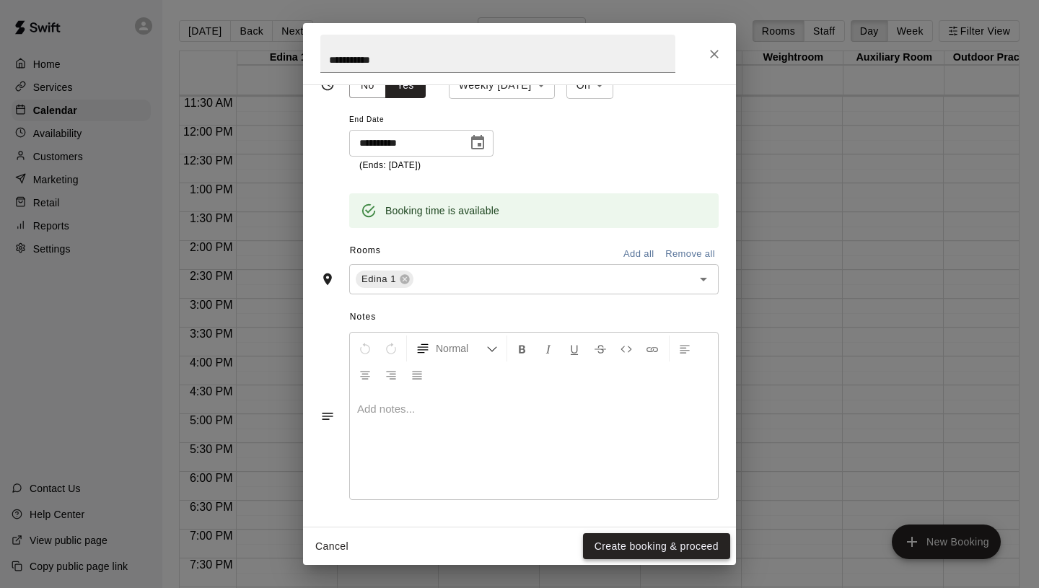
click at [651, 537] on button "Create booking & proceed" at bounding box center [656, 546] width 147 height 27
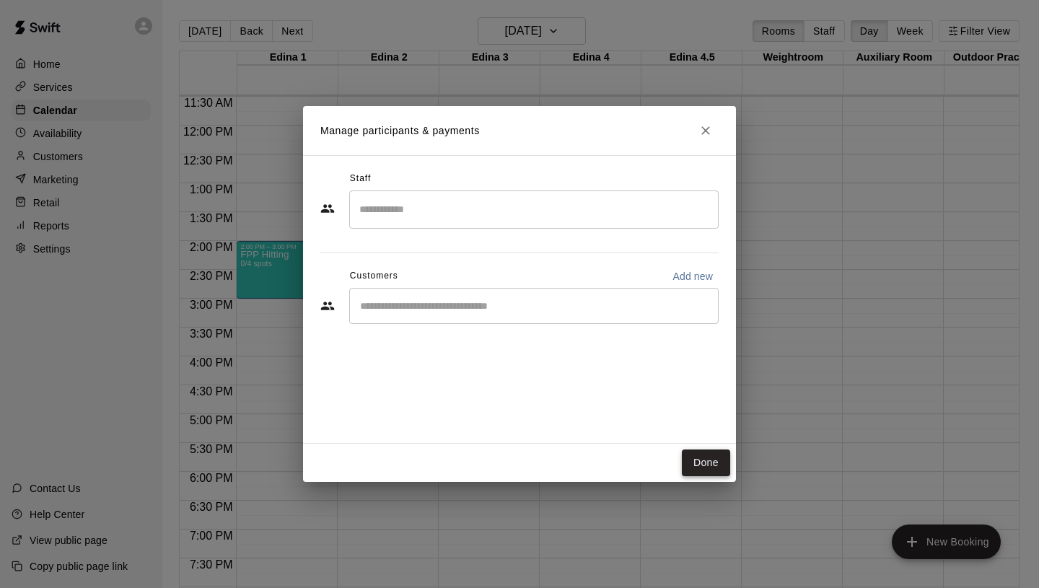
click at [705, 463] on button "Done" at bounding box center [706, 462] width 48 height 27
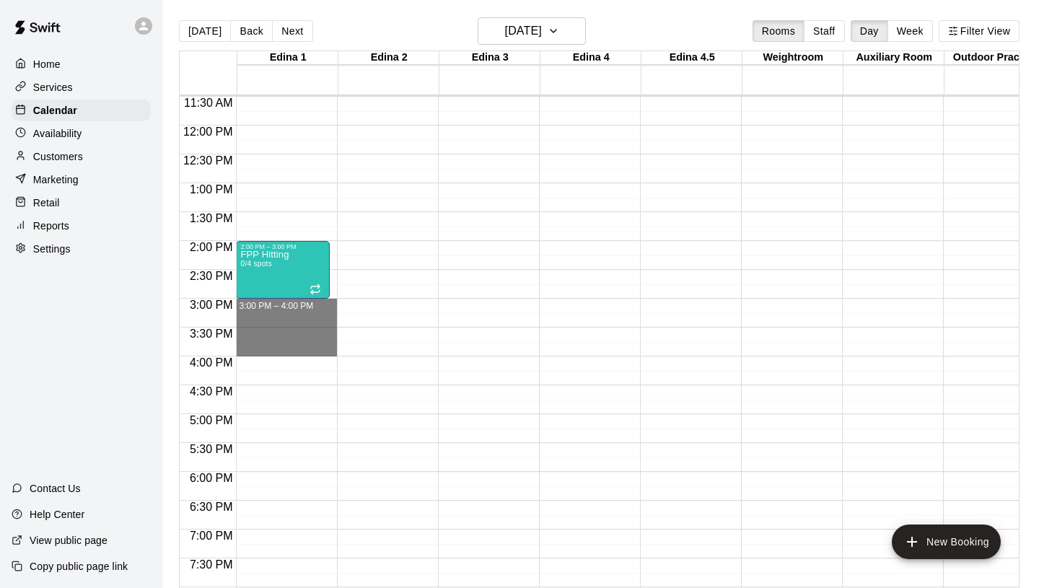
drag, startPoint x: 268, startPoint y: 302, endPoint x: 272, endPoint y: 350, distance: 48.5
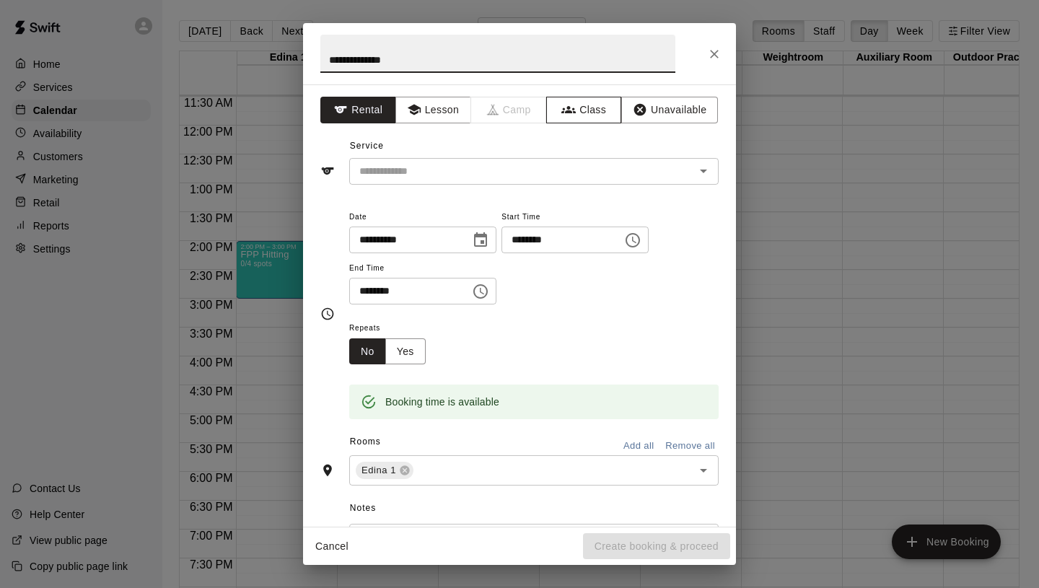
type input "**********"
click at [586, 110] on button "Class" at bounding box center [584, 110] width 76 height 27
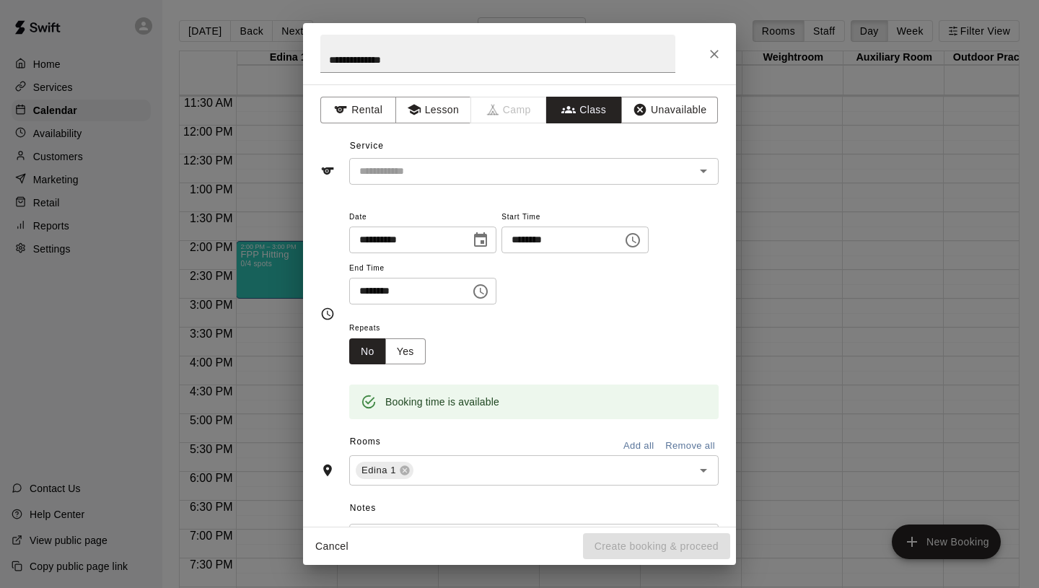
click at [434, 175] on input "text" at bounding box center [521, 171] width 337 height 18
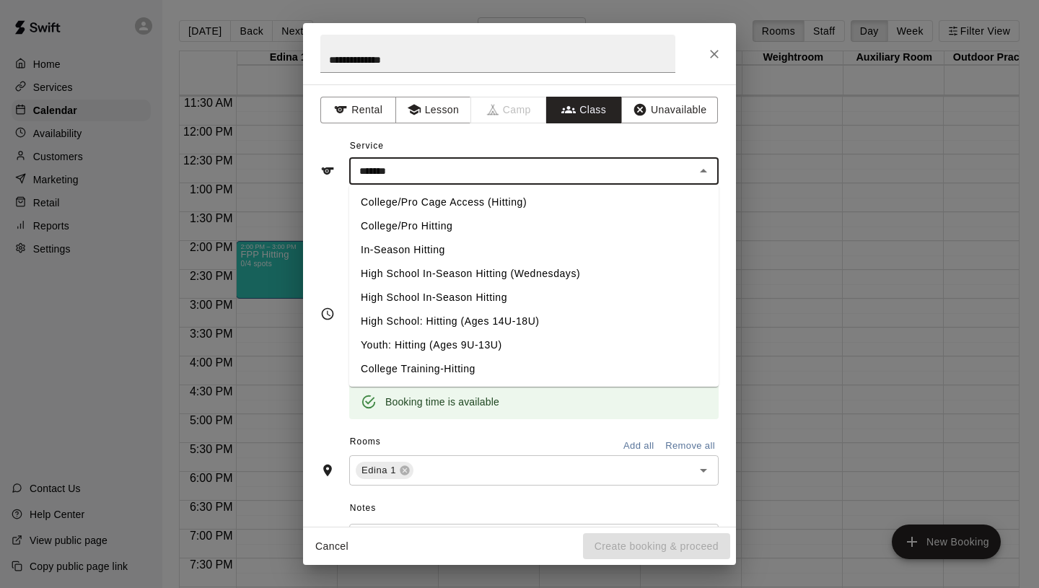
click at [431, 321] on li "High School: Hitting (Ages 14U-18U)" at bounding box center [533, 321] width 369 height 24
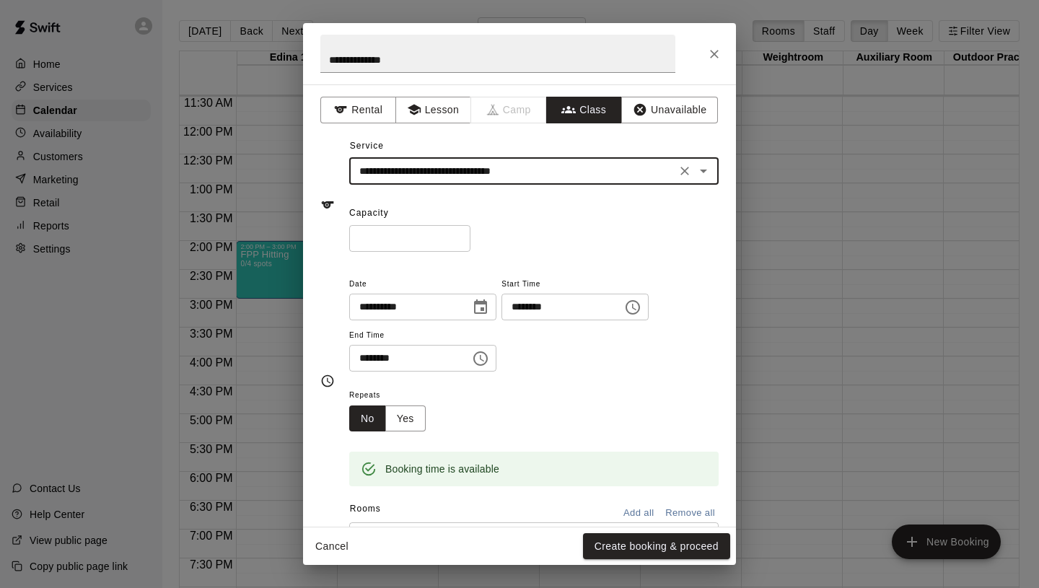
type input "**********"
click at [459, 234] on input "*" at bounding box center [409, 238] width 121 height 27
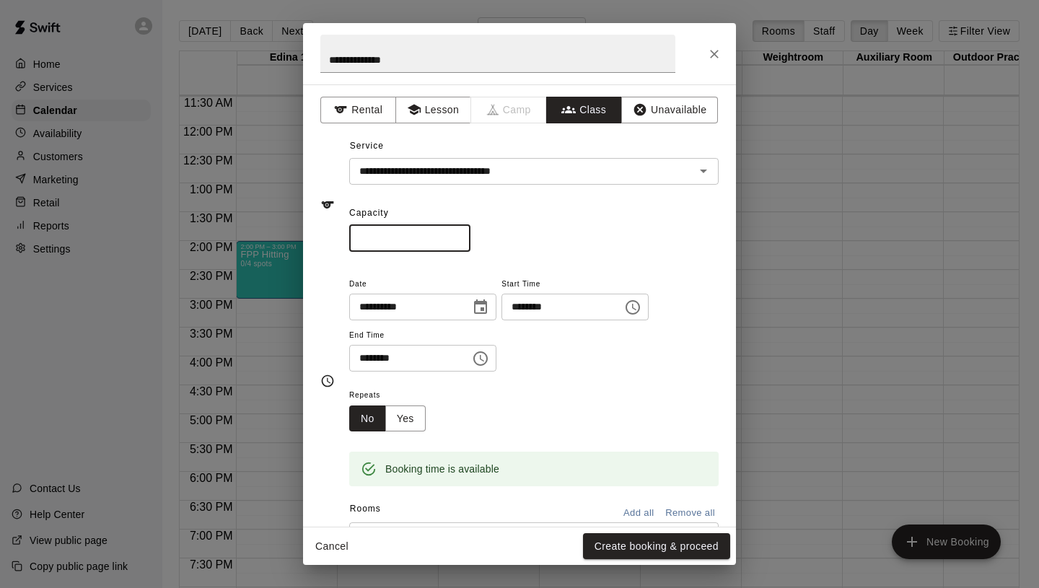
click at [459, 234] on input "*" at bounding box center [409, 238] width 121 height 27
type input "*"
click at [459, 239] on input "*" at bounding box center [409, 238] width 121 height 27
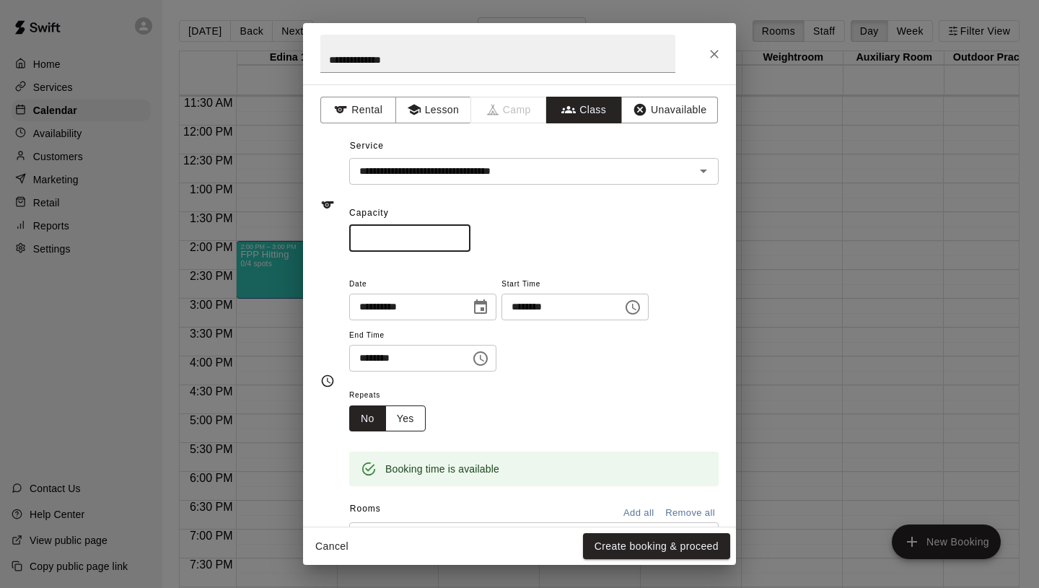
click at [408, 428] on button "Yes" at bounding box center [405, 418] width 40 height 27
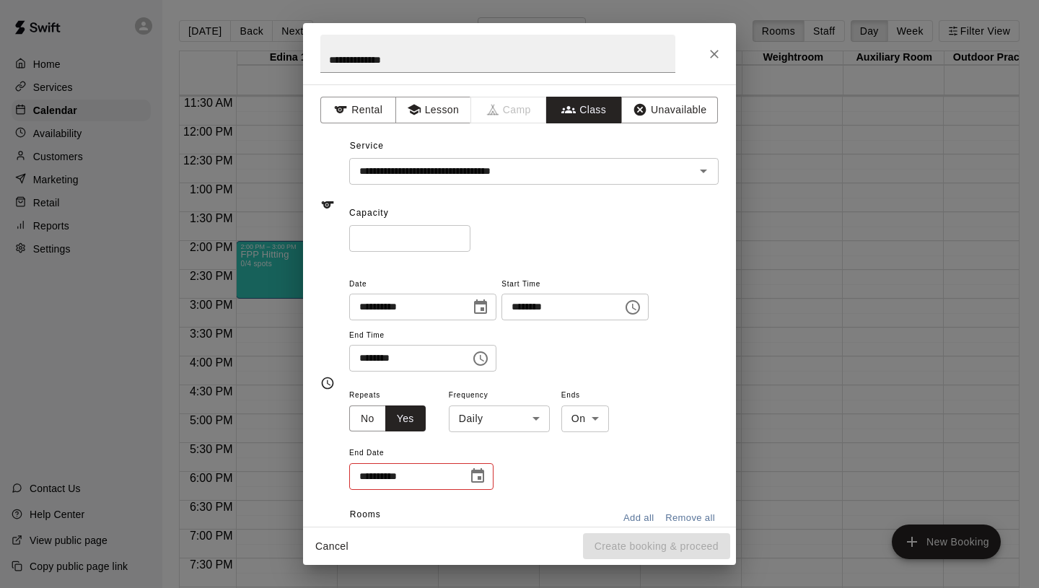
click at [574, 379] on div "**********" at bounding box center [533, 331] width 369 height 112
click at [365, 422] on button "No" at bounding box center [367, 418] width 37 height 27
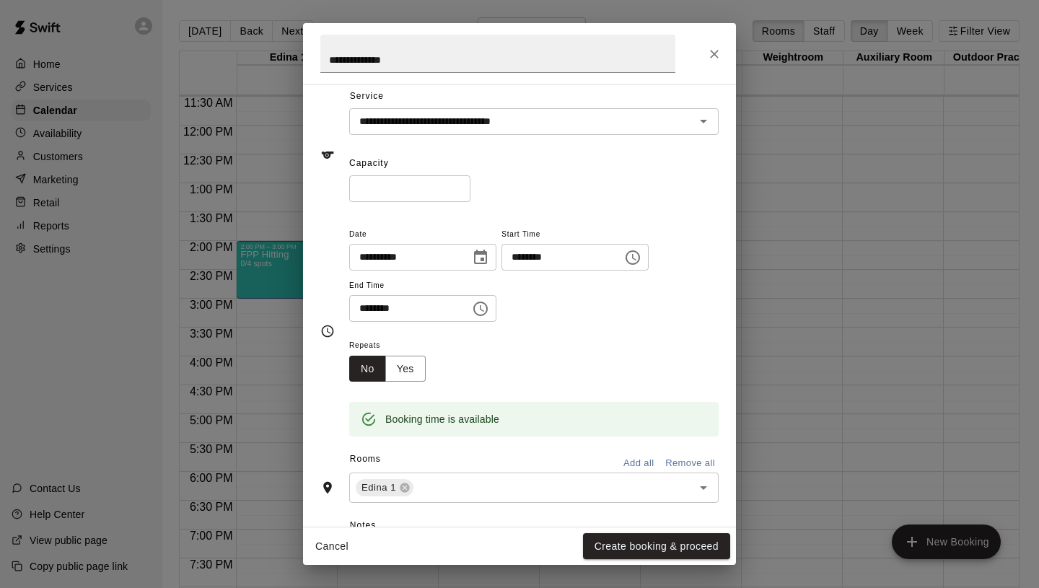
scroll to position [0, 0]
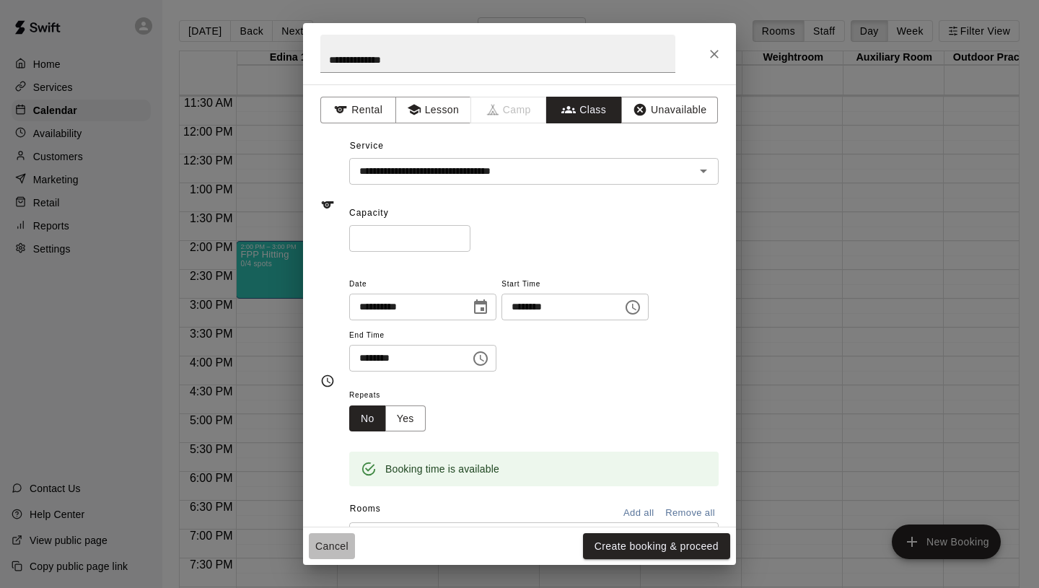
click at [337, 555] on button "Cancel" at bounding box center [332, 546] width 46 height 27
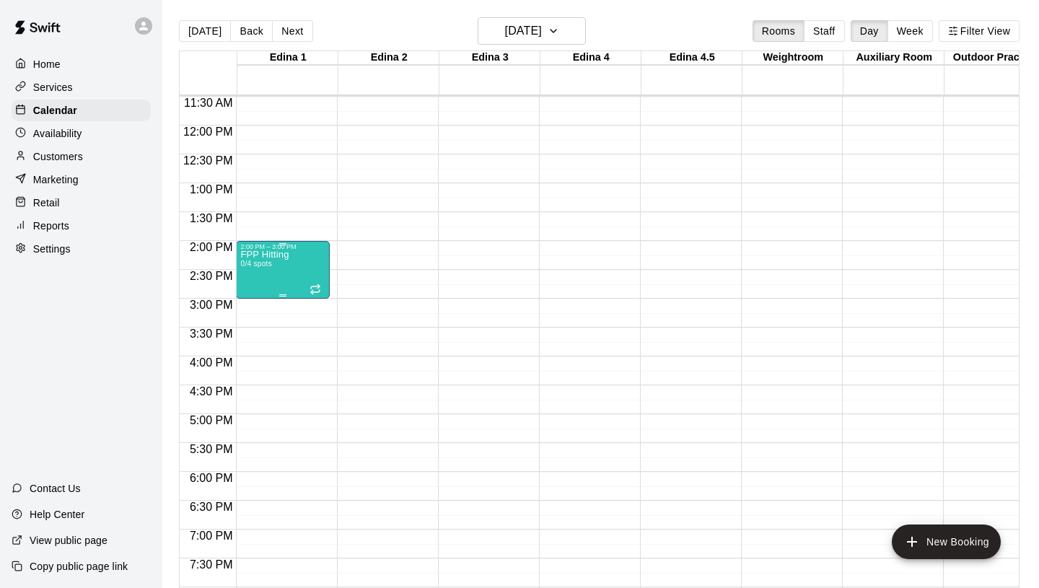
click at [291, 254] on div "FPP Hitting 0/4 spots" at bounding box center [282, 544] width 85 height 588
click at [253, 333] on icon "delete" at bounding box center [255, 333] width 10 height 13
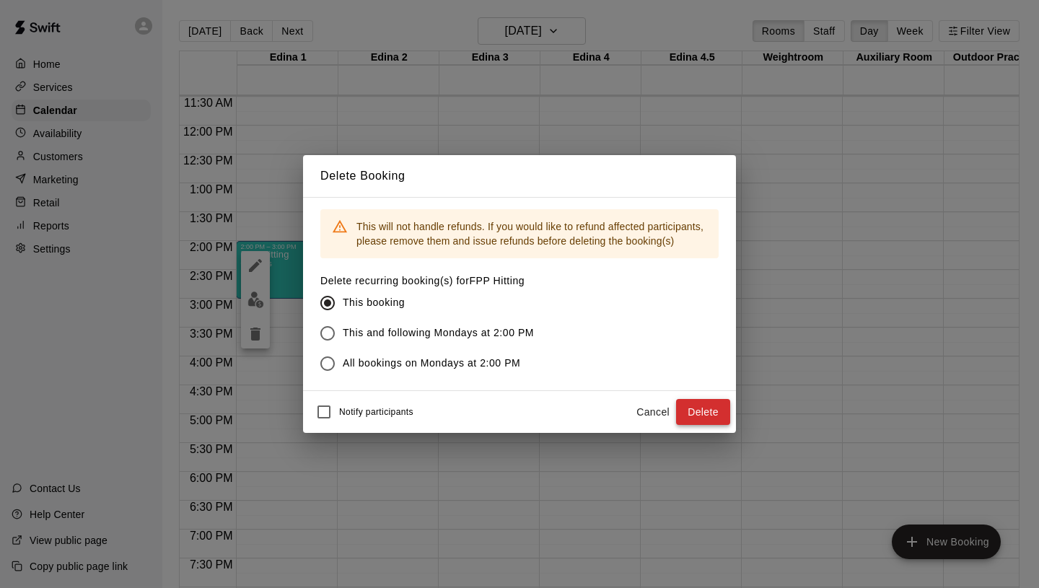
click at [714, 406] on button "Delete" at bounding box center [703, 412] width 54 height 27
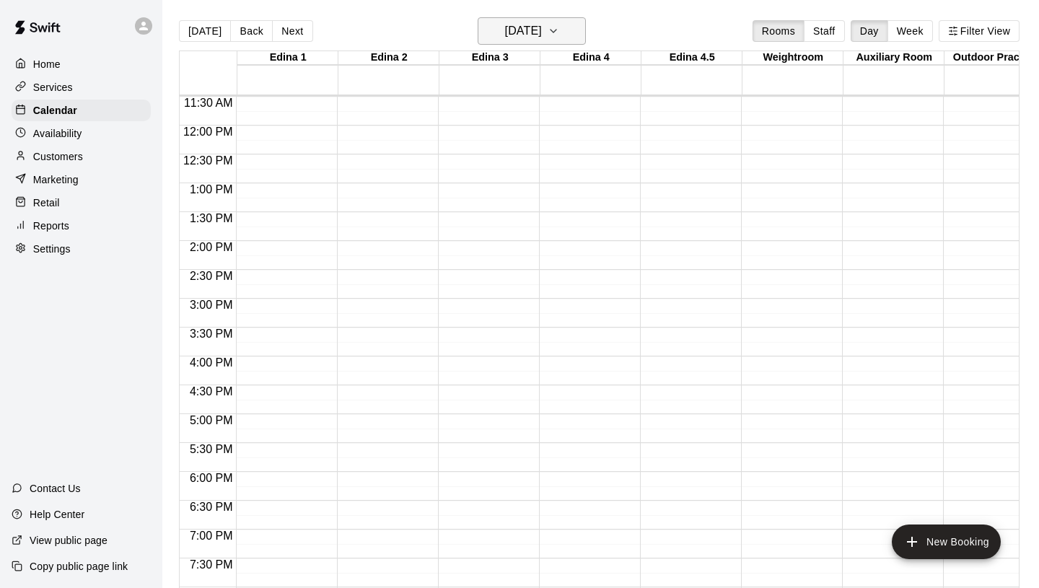
click at [531, 25] on h6 "[DATE]" at bounding box center [523, 31] width 37 height 20
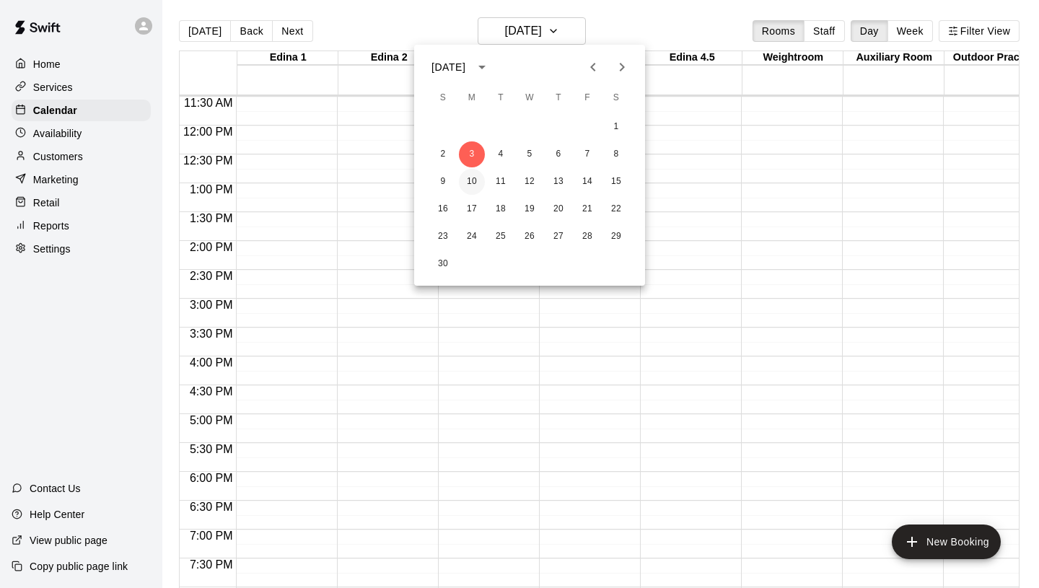
click at [476, 181] on button "10" at bounding box center [472, 182] width 26 height 26
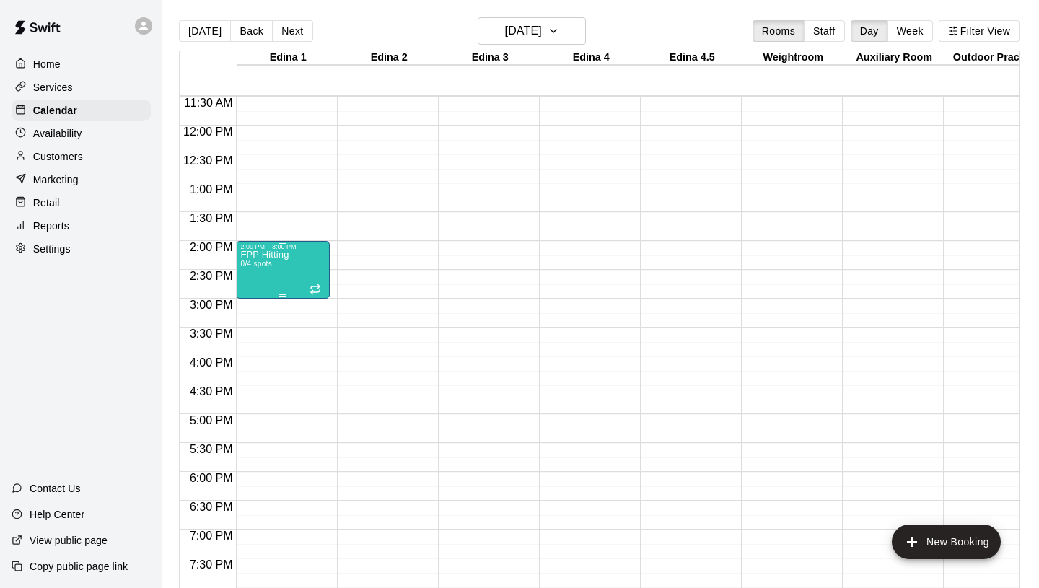
click at [288, 268] on div "FPP Hitting 0/4 spots" at bounding box center [264, 544] width 48 height 588
click at [257, 329] on icon "delete" at bounding box center [255, 333] width 10 height 13
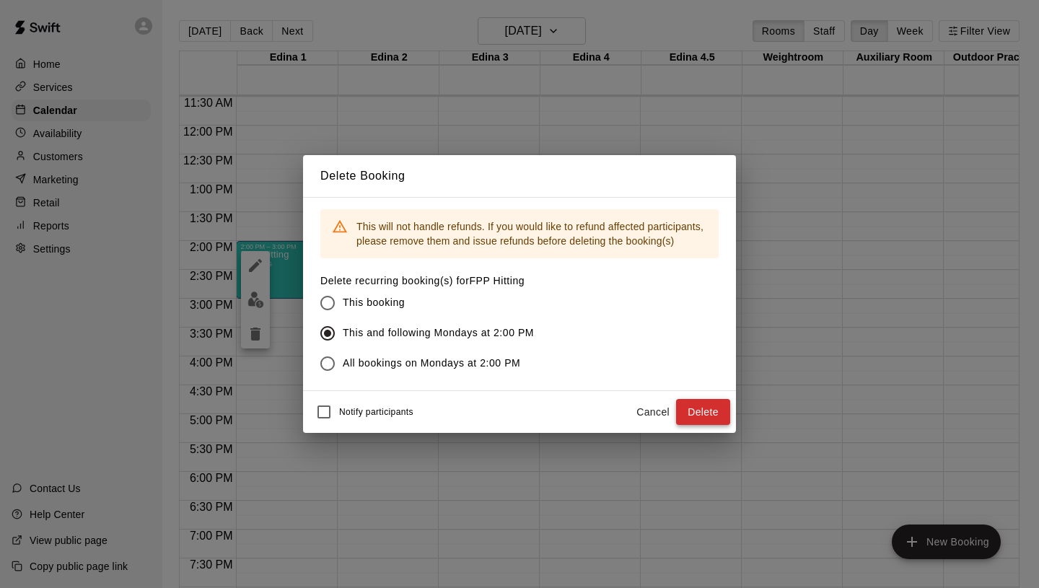
click at [694, 415] on button "Delete" at bounding box center [703, 412] width 54 height 27
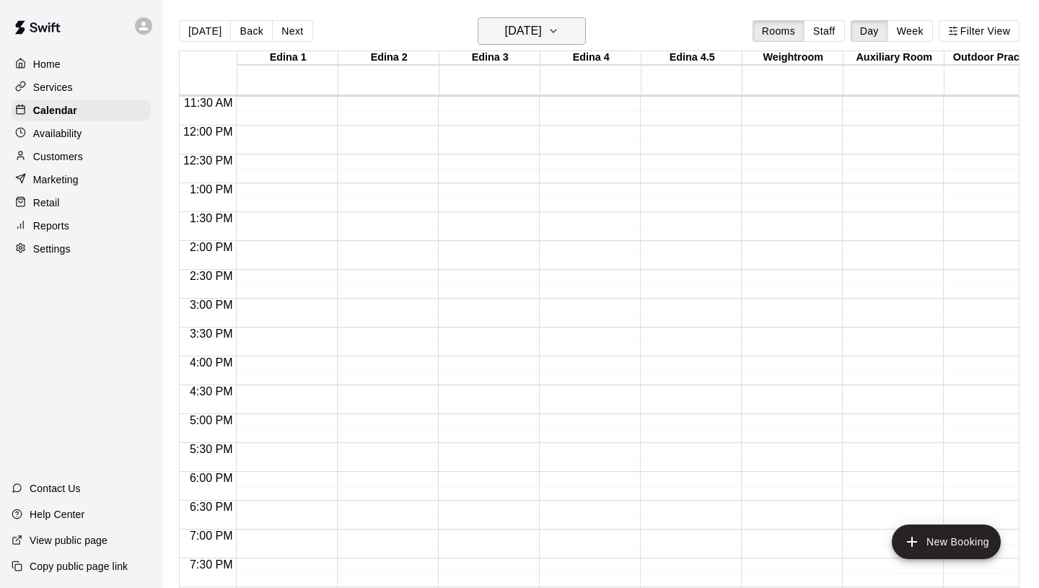
click at [537, 33] on h6 "[DATE]" at bounding box center [523, 31] width 37 height 20
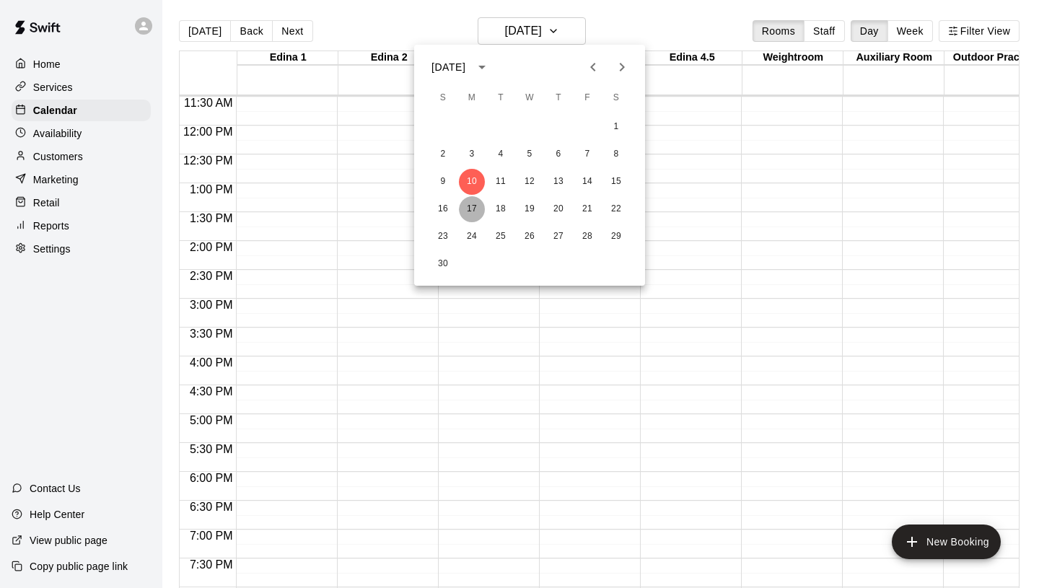
click at [475, 204] on button "17" at bounding box center [472, 209] width 26 height 26
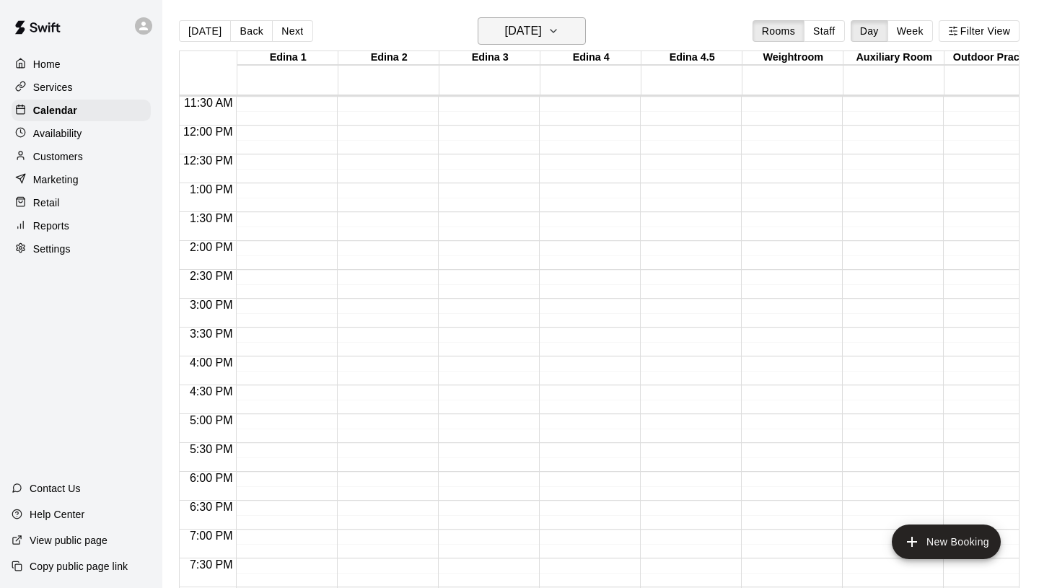
click at [527, 30] on h6 "[DATE]" at bounding box center [523, 31] width 37 height 20
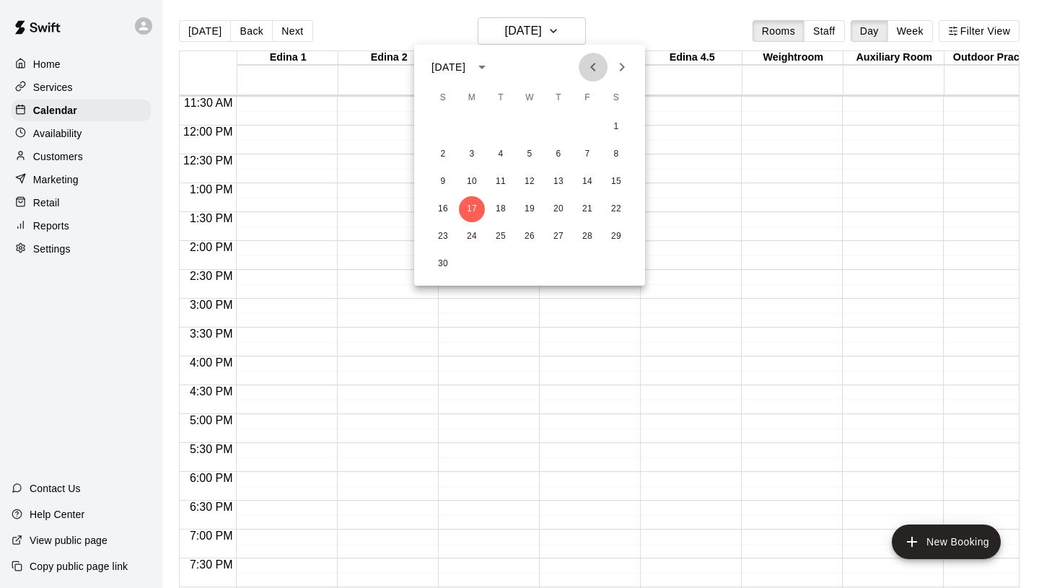
click at [595, 68] on icon "Previous month" at bounding box center [592, 66] width 17 height 17
click at [553, 154] on button "9" at bounding box center [558, 154] width 26 height 26
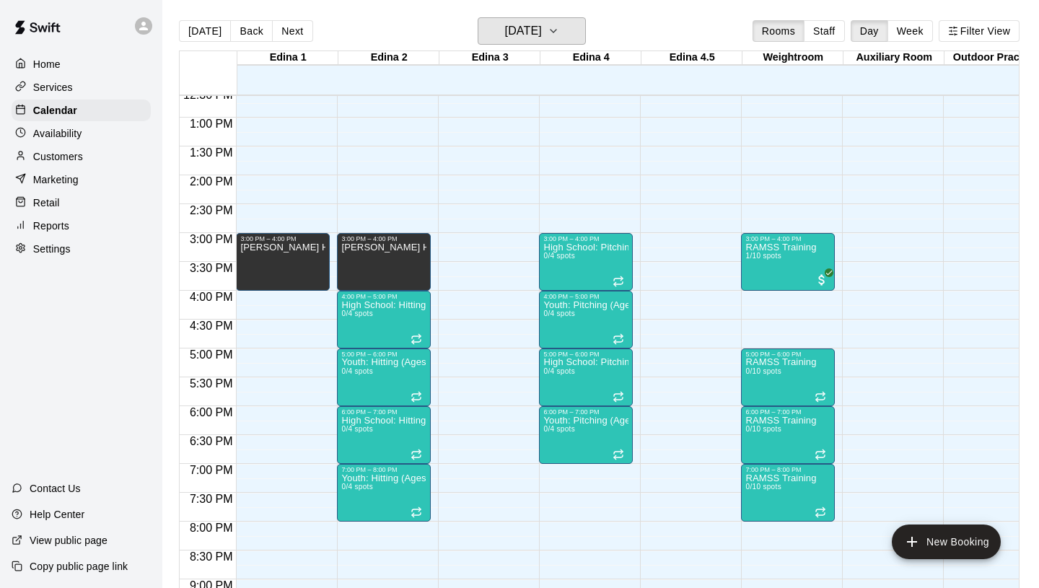
scroll to position [729, 0]
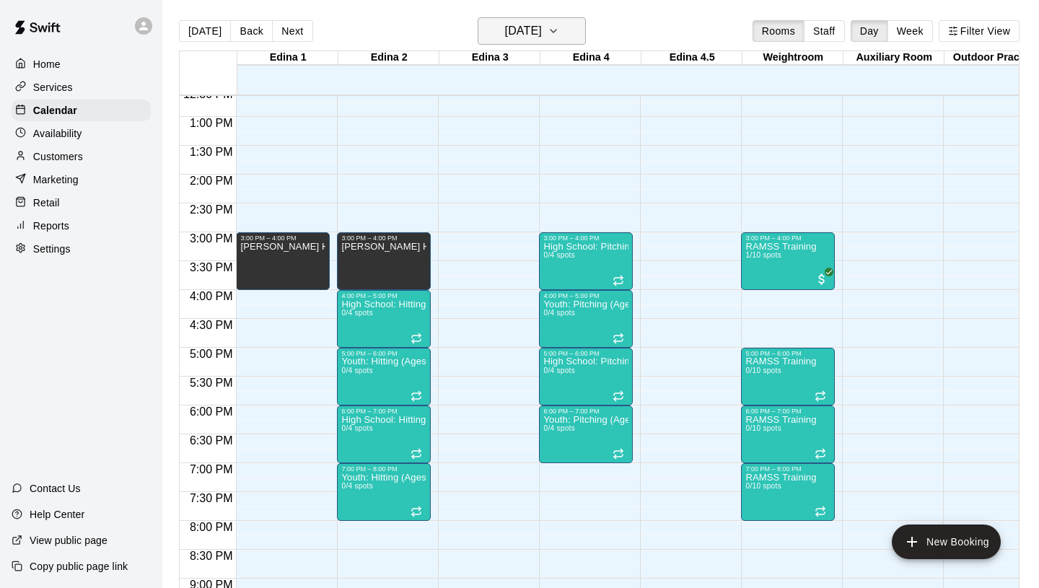
click at [538, 19] on button "[DATE]" at bounding box center [532, 30] width 108 height 27
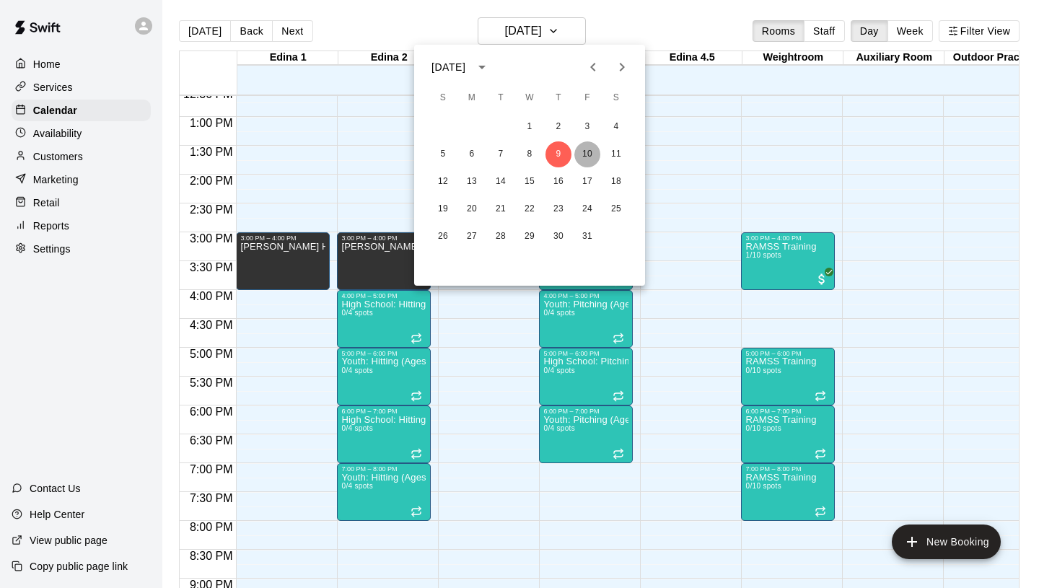
click at [589, 146] on button "10" at bounding box center [587, 154] width 26 height 26
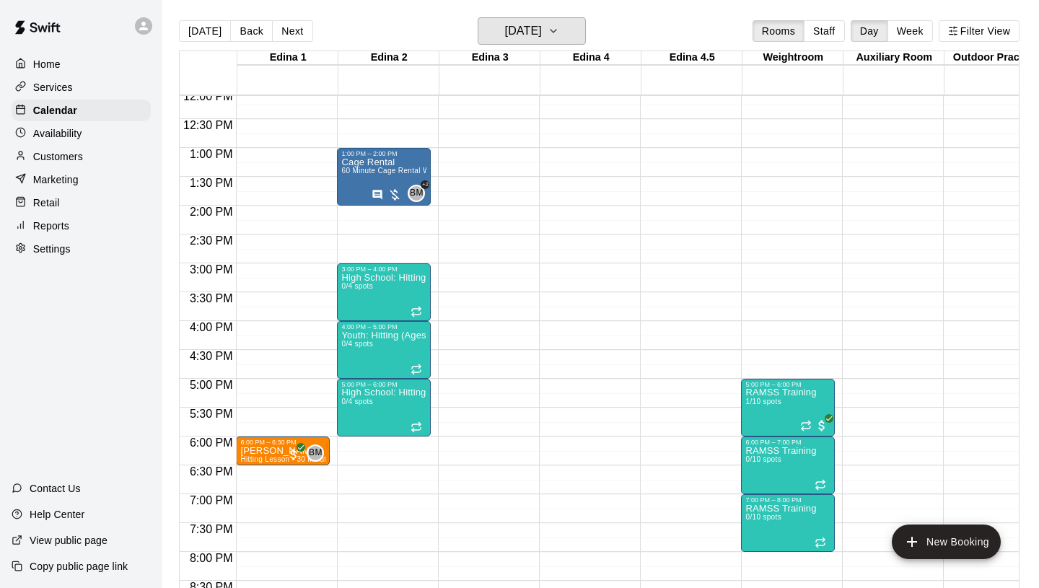
scroll to position [698, 0]
click at [396, 166] on div "Cage Rental 60 Minute Cage Rental W/ Machine (Short Cage)" at bounding box center [383, 452] width 85 height 588
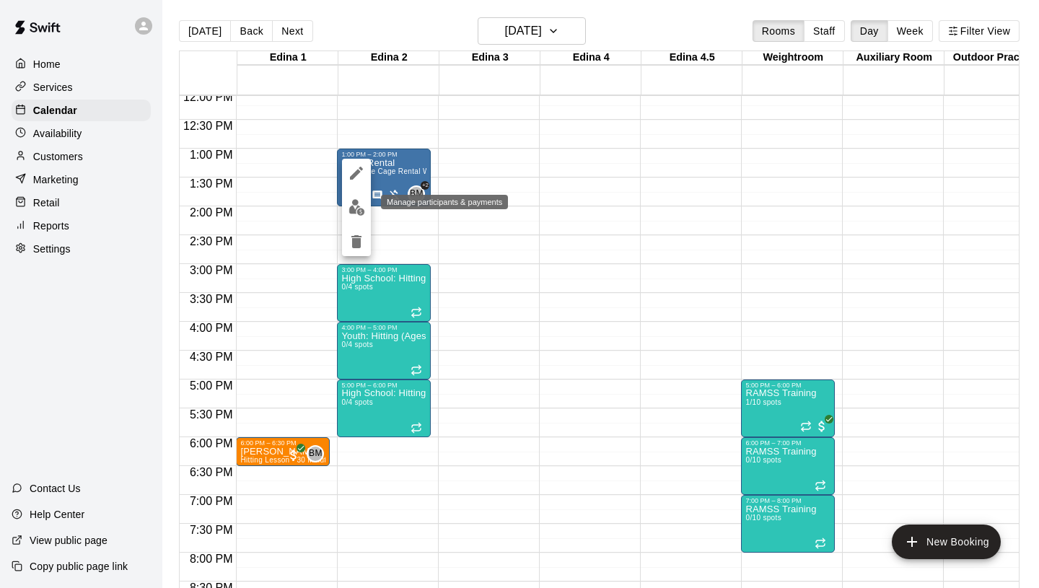
click at [354, 211] on img "edit" at bounding box center [356, 207] width 17 height 17
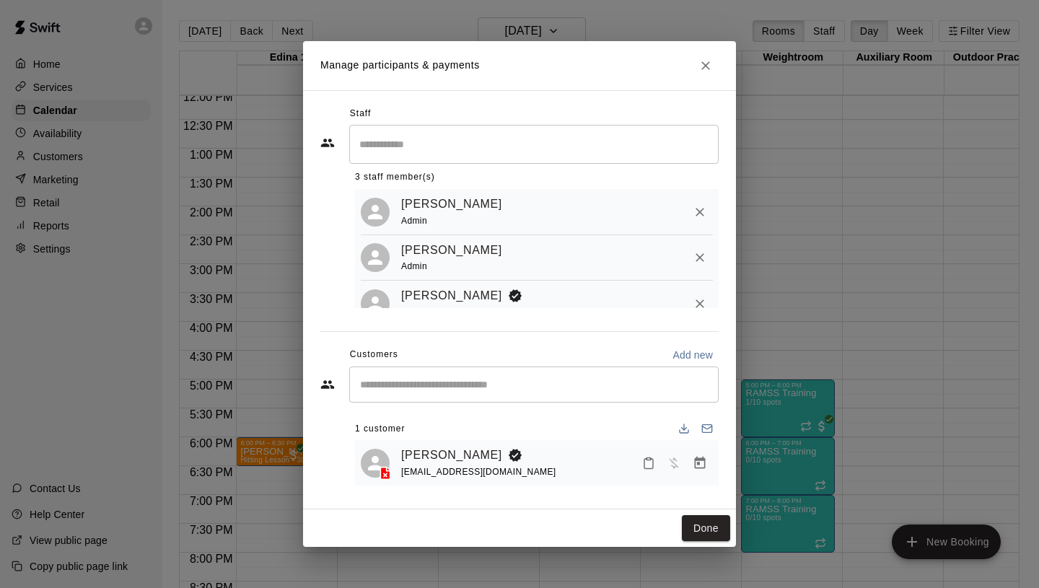
scroll to position [35, 0]
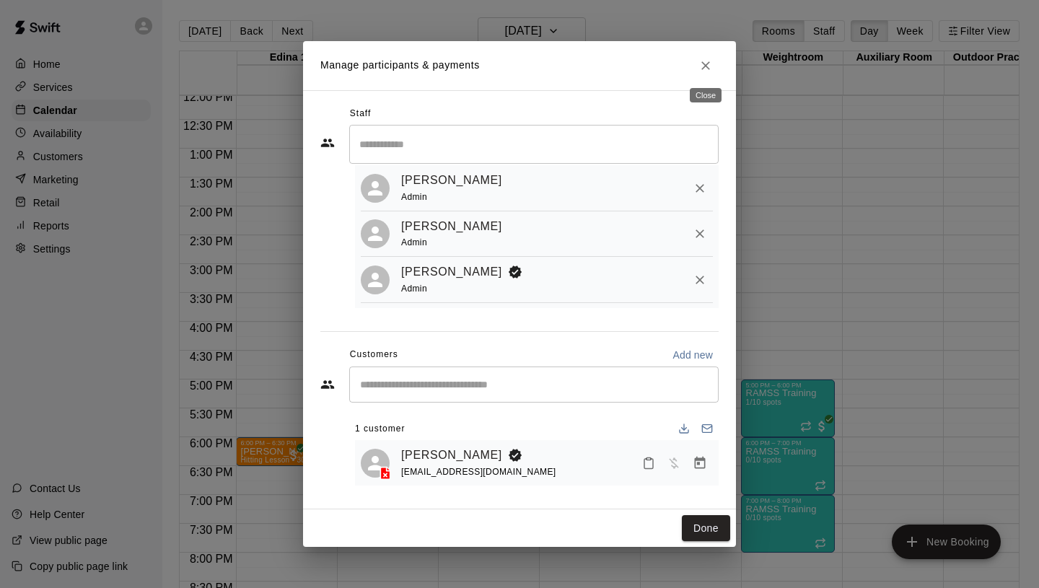
click at [706, 66] on icon "Close" at bounding box center [705, 65] width 9 height 9
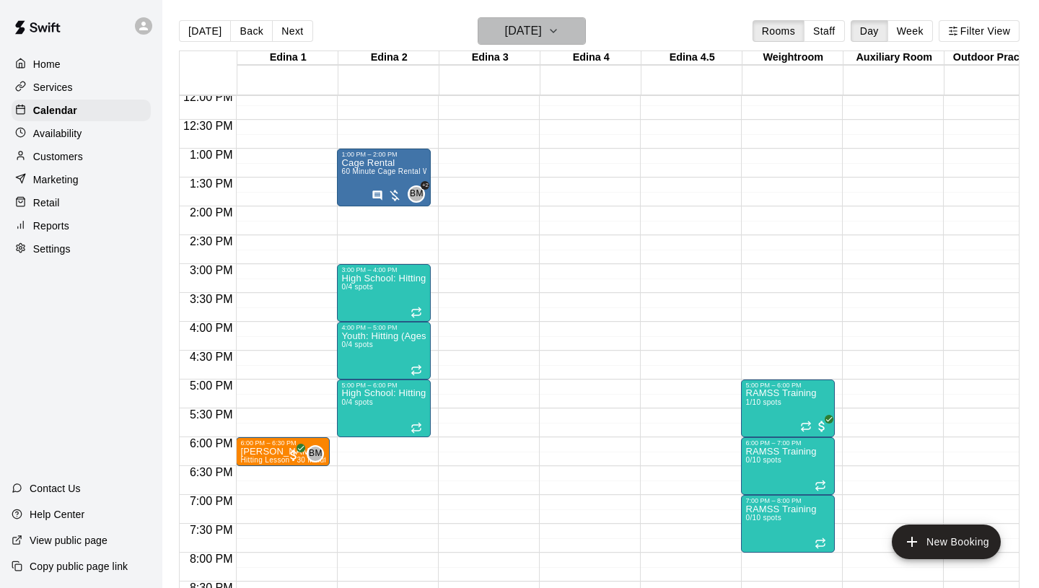
click at [536, 32] on h6 "[DATE]" at bounding box center [523, 31] width 37 height 20
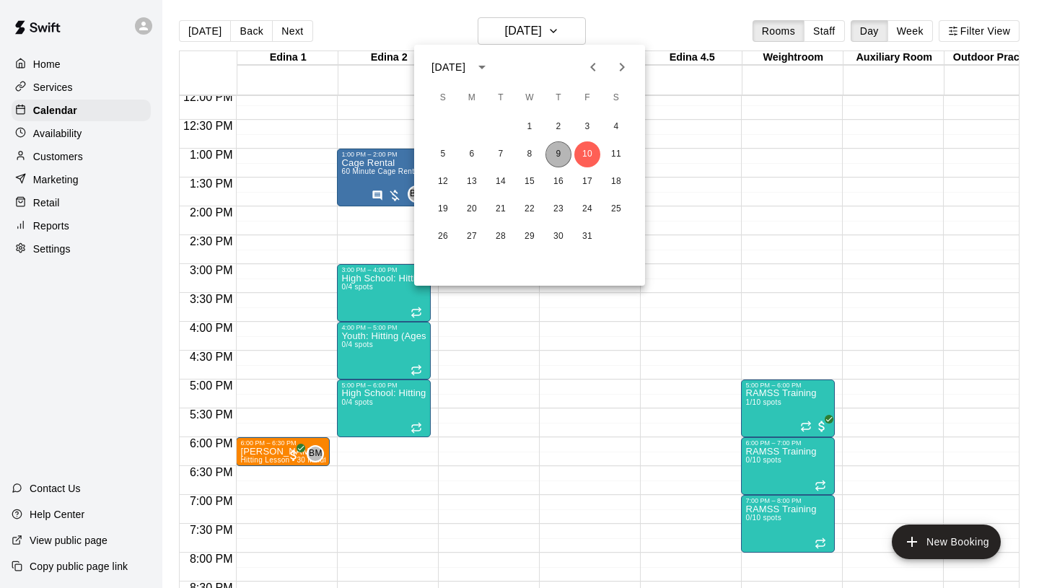
click at [560, 161] on button "9" at bounding box center [558, 154] width 26 height 26
